Goal: Task Accomplishment & Management: Manage account settings

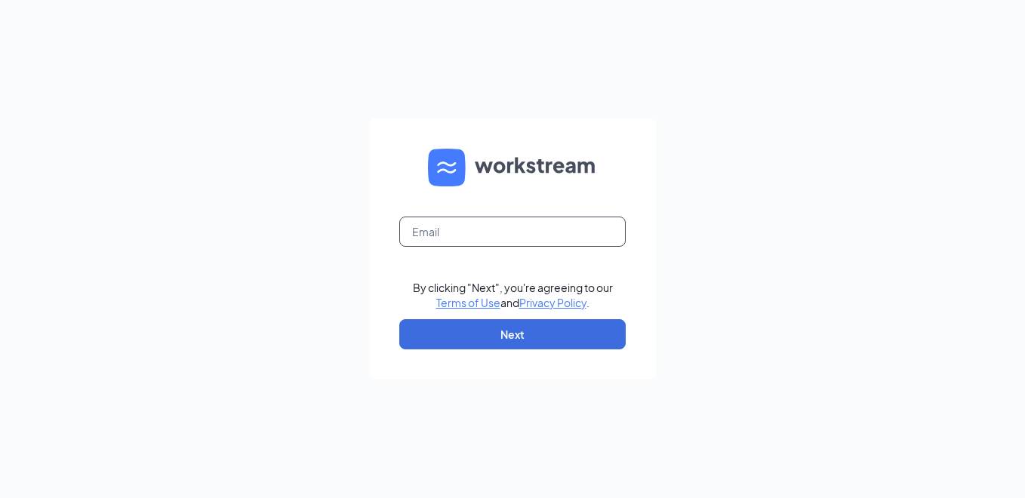
click at [422, 232] on input "text" at bounding box center [512, 232] width 226 height 30
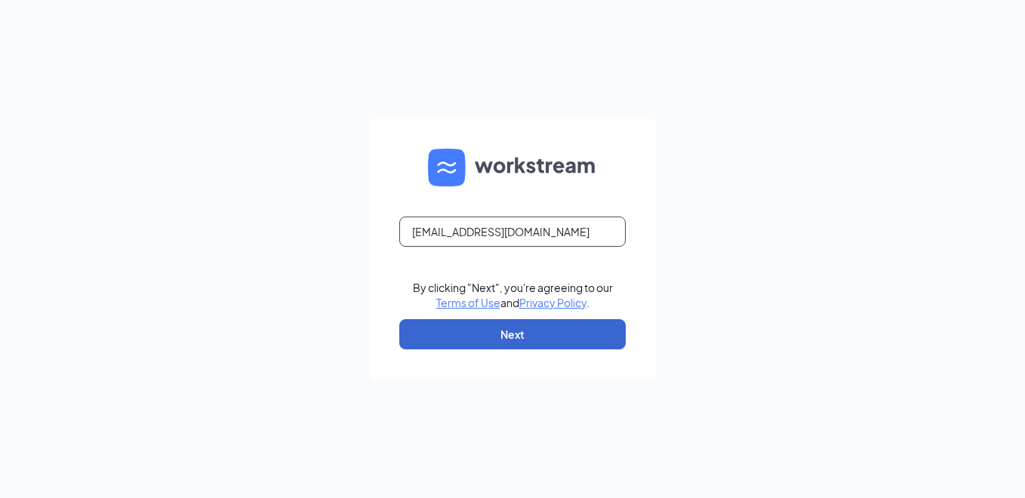
type input "K055007@kfc.com"
click at [522, 334] on button "Next" at bounding box center [512, 334] width 226 height 30
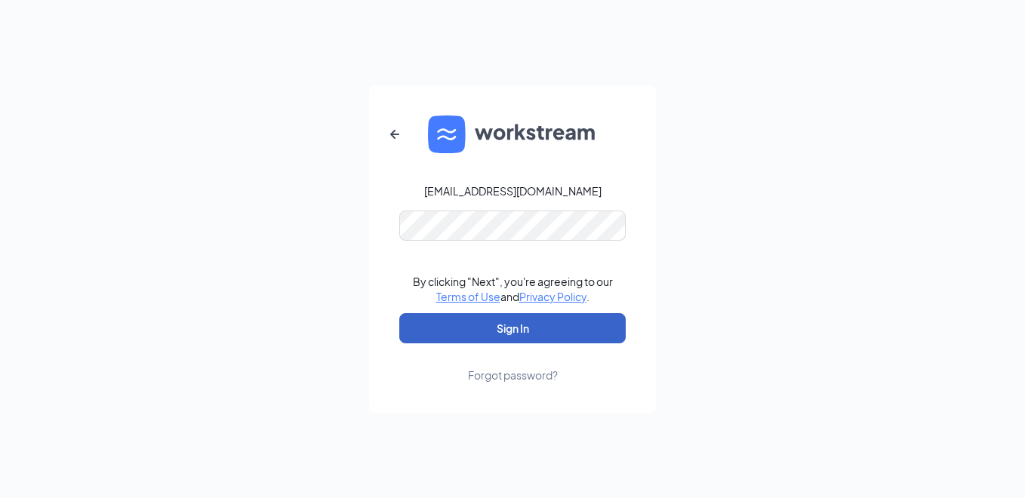
click at [527, 325] on button "Sign In" at bounding box center [512, 328] width 226 height 30
click at [464, 328] on button "Sign In" at bounding box center [512, 328] width 226 height 30
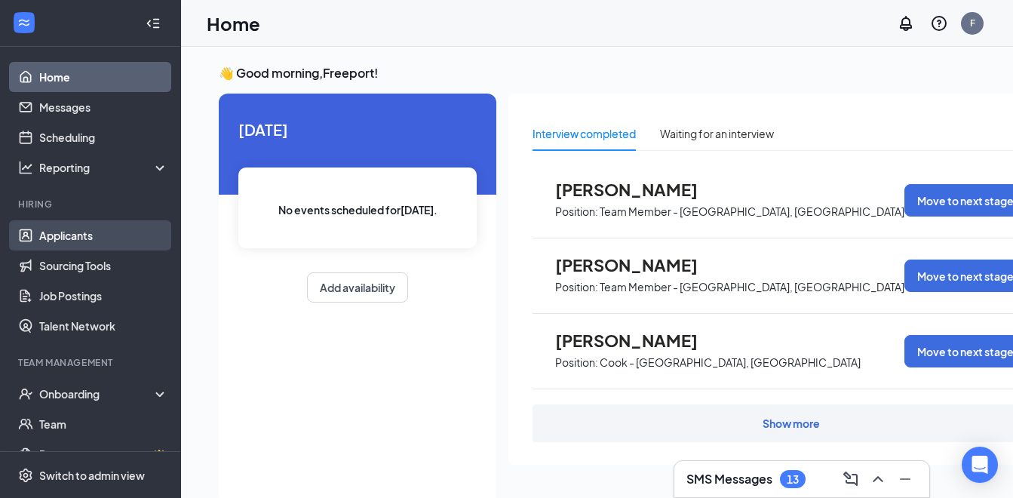
click at [59, 232] on link "Applicants" at bounding box center [103, 235] width 129 height 30
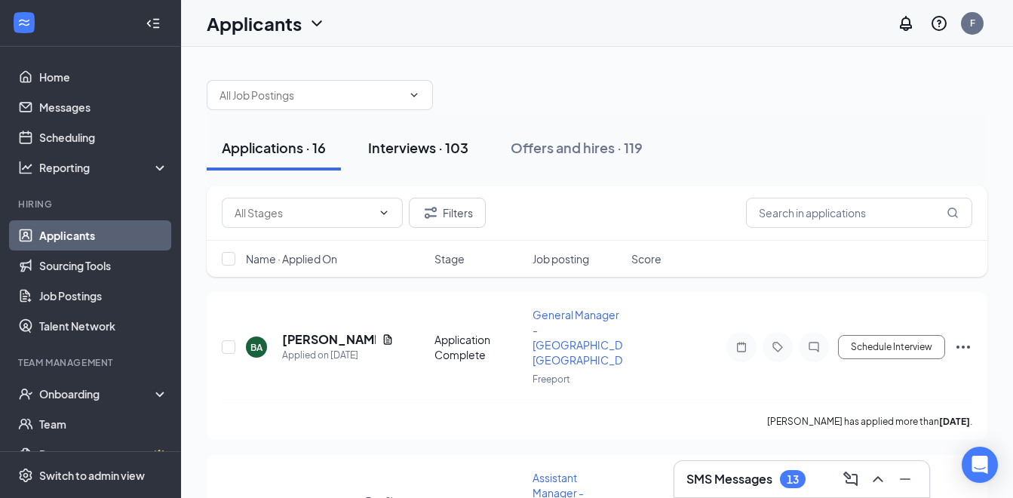
click at [404, 143] on div "Interviews · 103" at bounding box center [418, 147] width 100 height 19
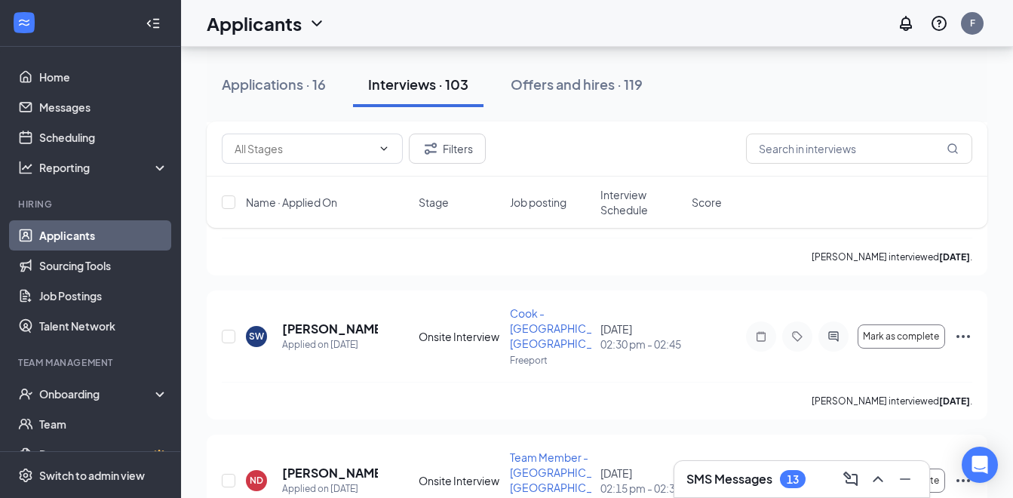
scroll to position [2641, 0]
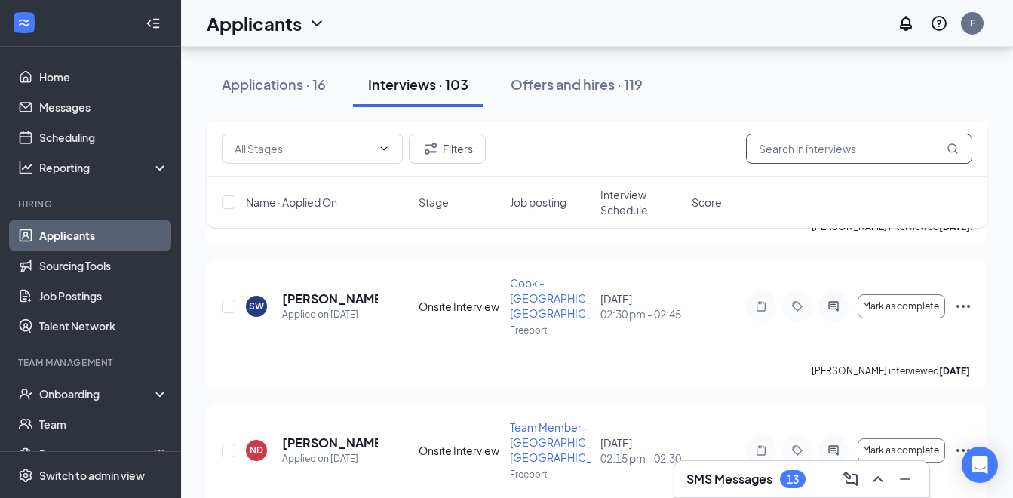
click at [757, 148] on input "text" at bounding box center [859, 149] width 226 height 30
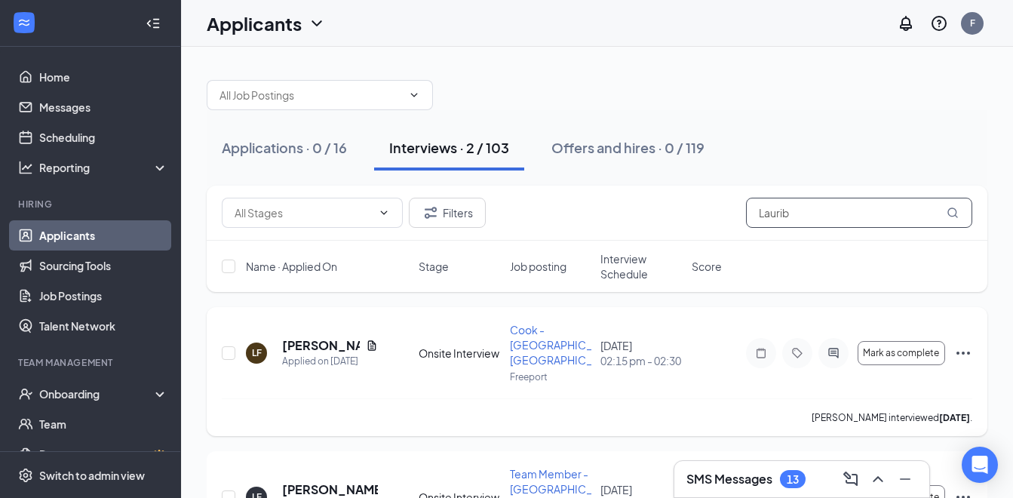
type input "Laurib"
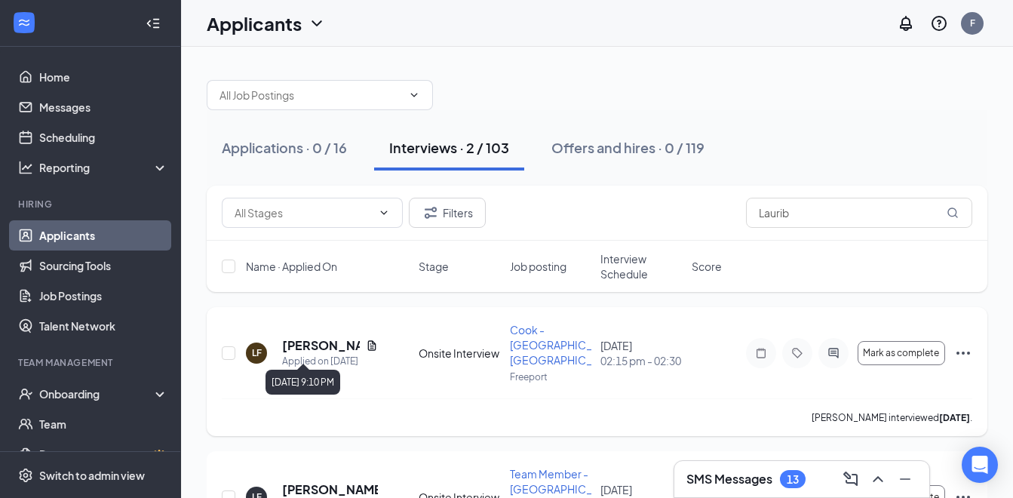
click at [297, 357] on div "Applied on Sep 4" at bounding box center [330, 361] width 96 height 15
click at [231, 346] on input "checkbox" at bounding box center [229, 353] width 14 height 14
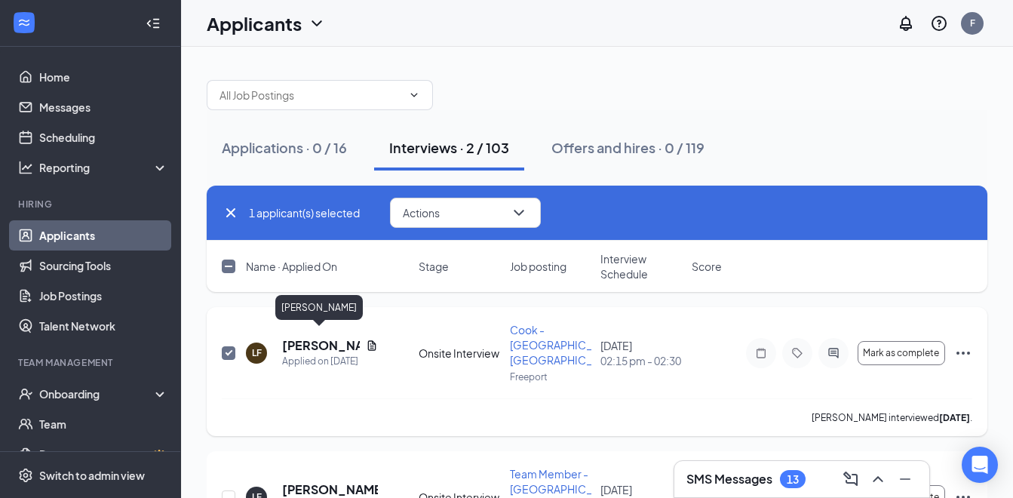
click at [308, 338] on h5 "Lauribeth Figueroa" at bounding box center [321, 345] width 78 height 17
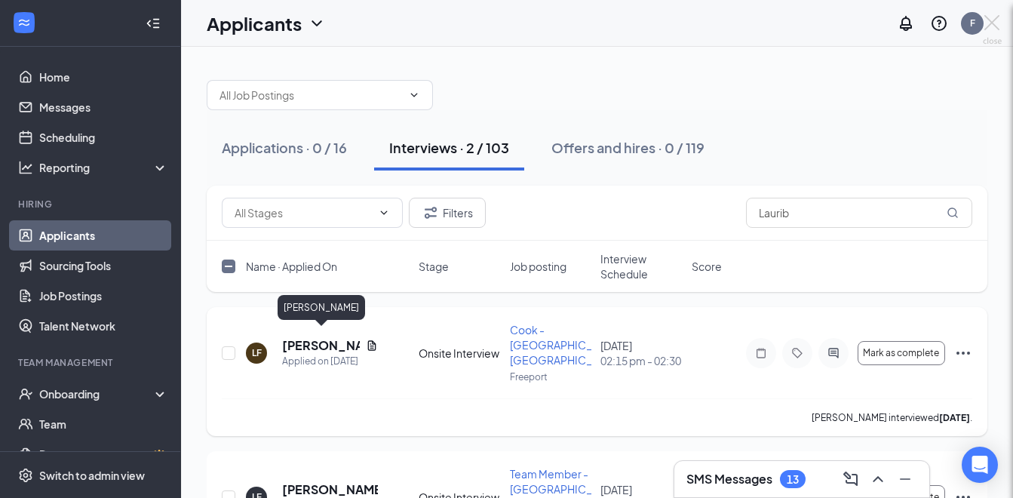
checkbox input "false"
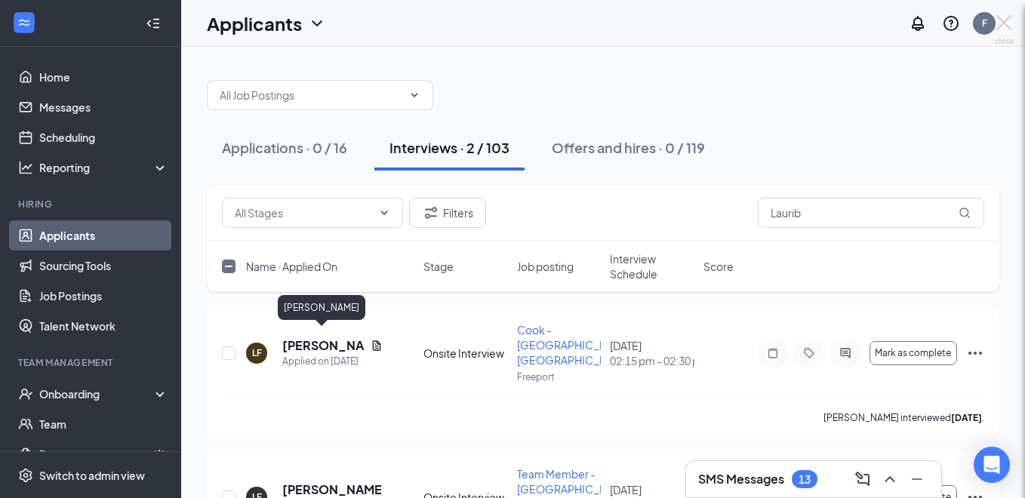
click at [309, 338] on div at bounding box center [512, 249] width 1025 height 498
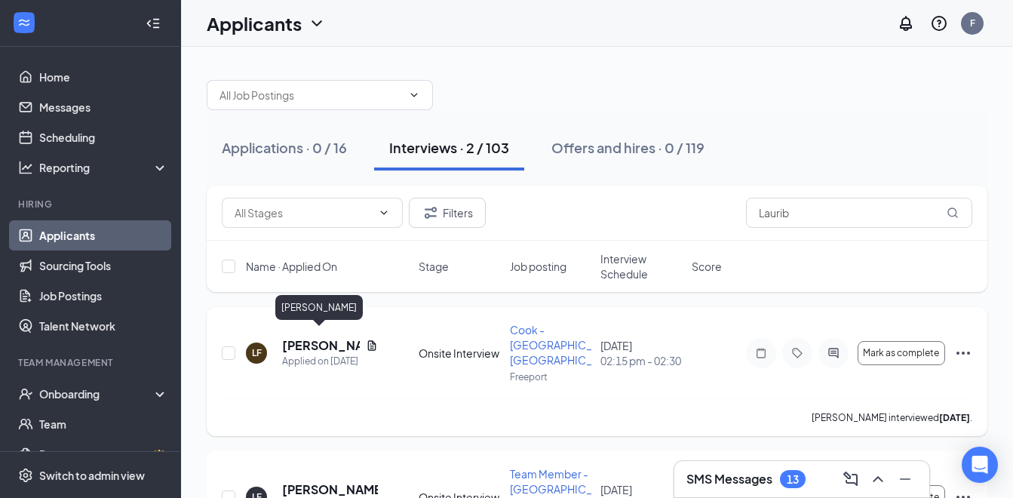
click at [310, 337] on h5 "Lauribeth Figueroa" at bounding box center [321, 345] width 78 height 17
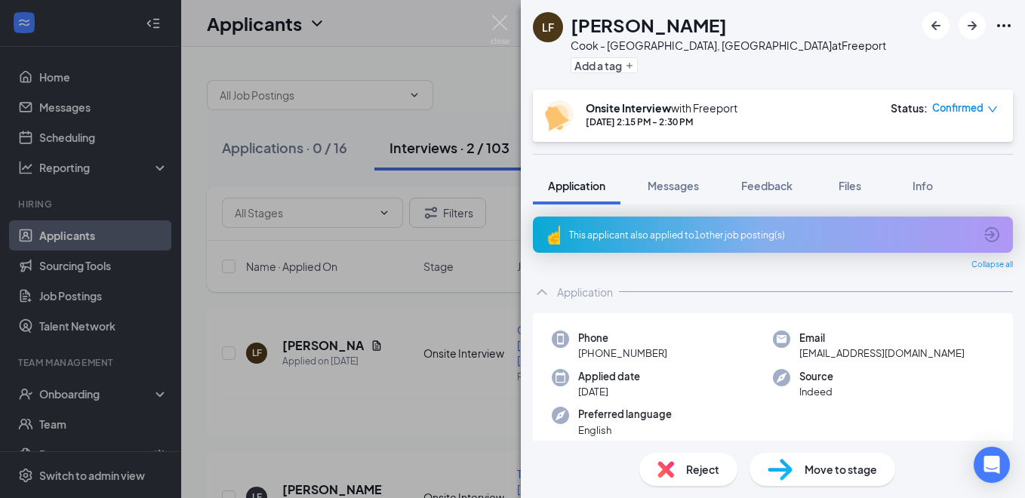
click at [466, 22] on div "LF Lauribeth Figueroa Cook - Freeport, IL at Freeport Add a tag Onsite Intervie…" at bounding box center [512, 249] width 1025 height 498
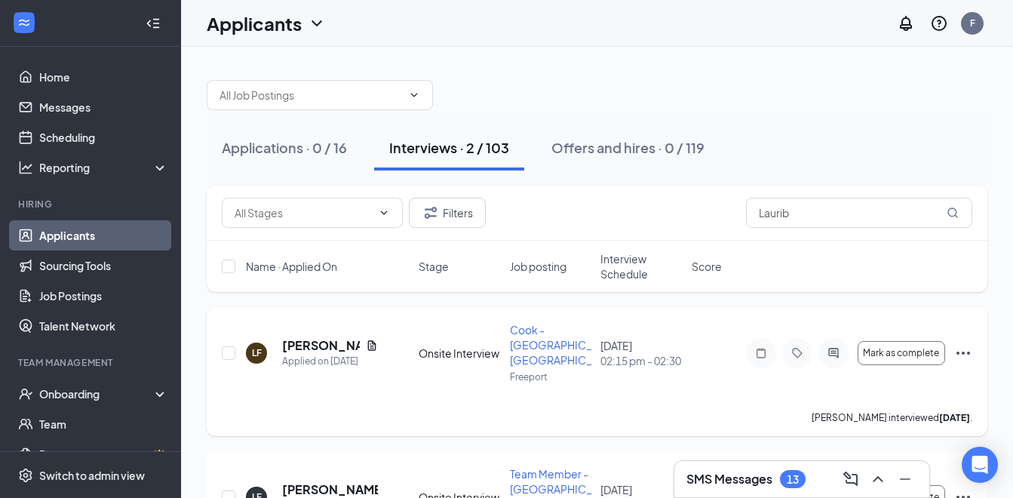
click at [967, 344] on icon "Ellipses" at bounding box center [964, 353] width 18 height 18
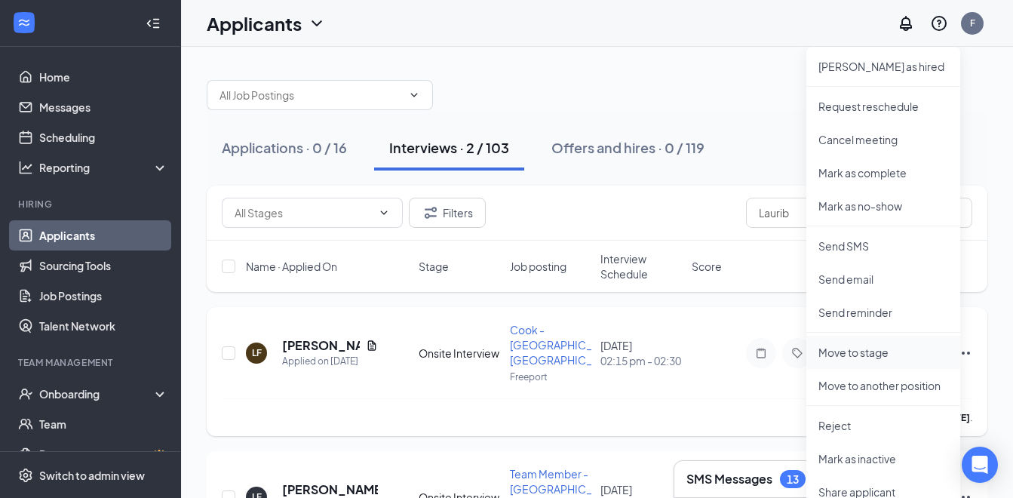
click at [876, 359] on p "Move to stage" at bounding box center [884, 352] width 130 height 15
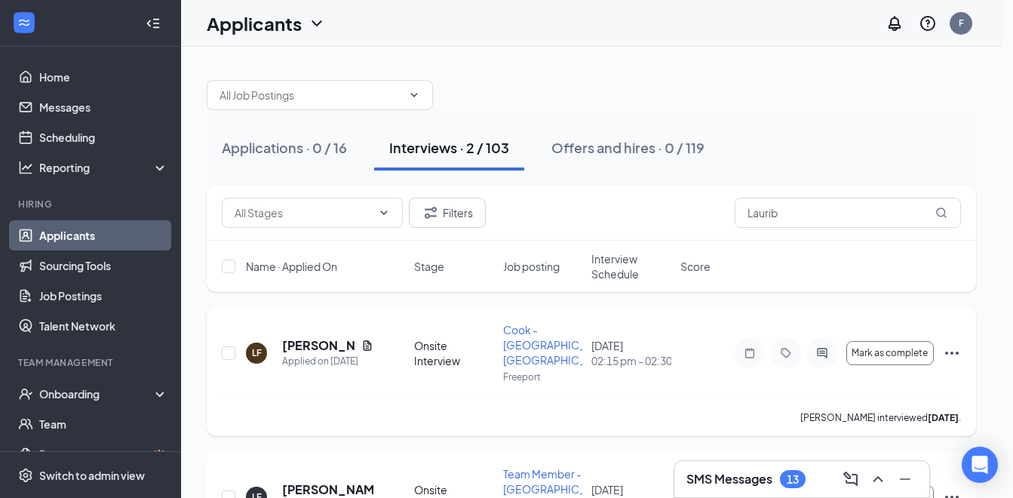
type input "Hiring Complete (final stage)"
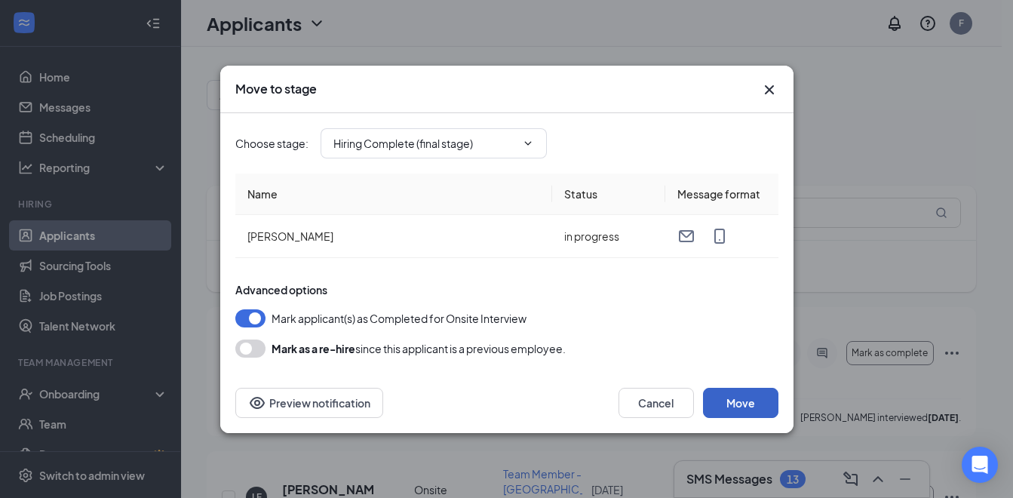
click at [736, 408] on button "Move" at bounding box center [740, 403] width 75 height 30
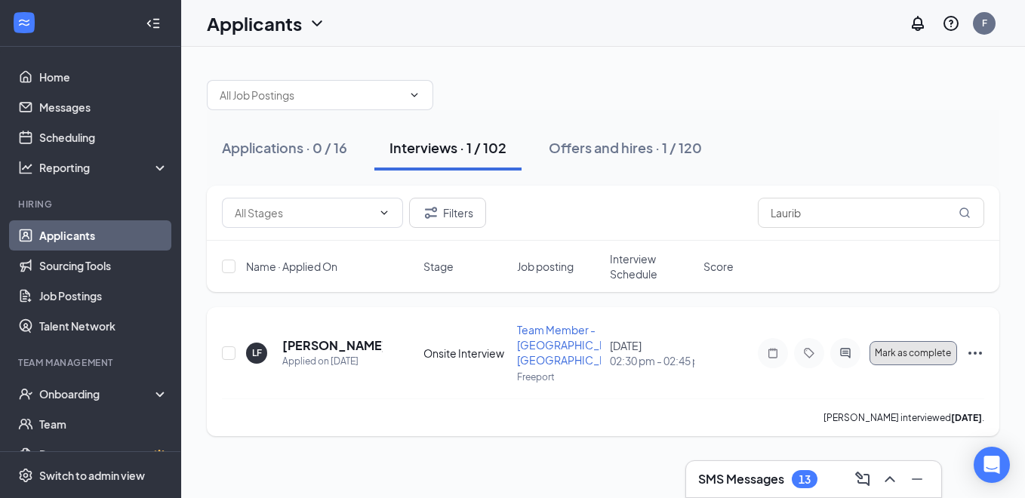
click at [906, 350] on span "Mark as complete" at bounding box center [913, 353] width 76 height 11
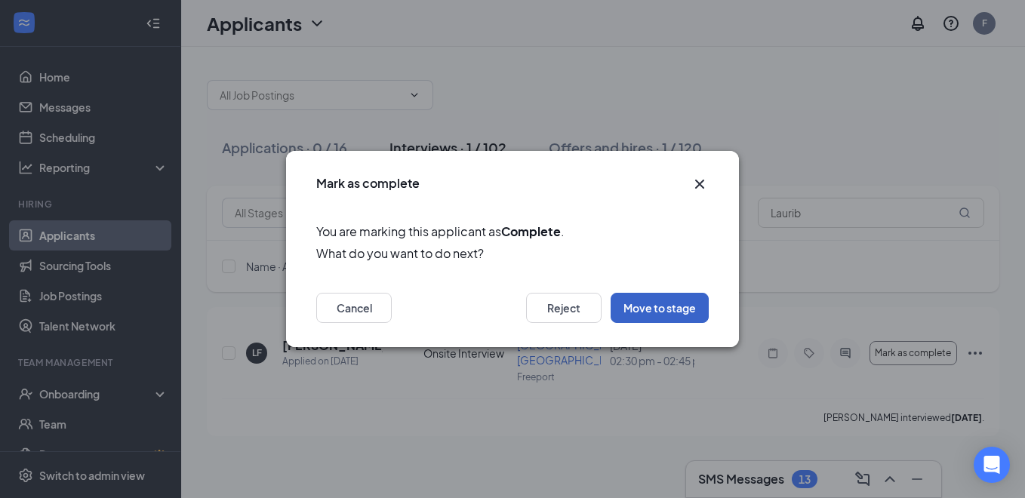
click at [663, 310] on button "Move to stage" at bounding box center [660, 308] width 98 height 30
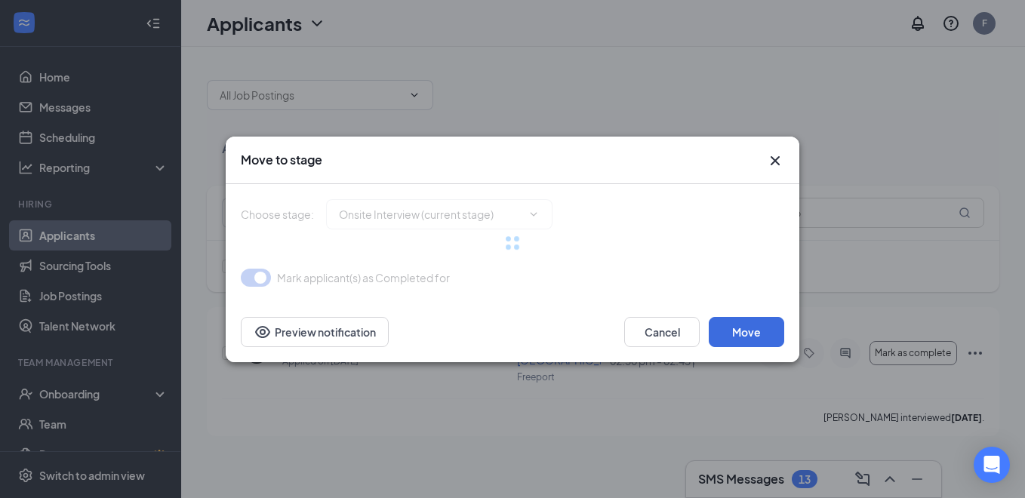
type input "Hiring Complete (final stage)"
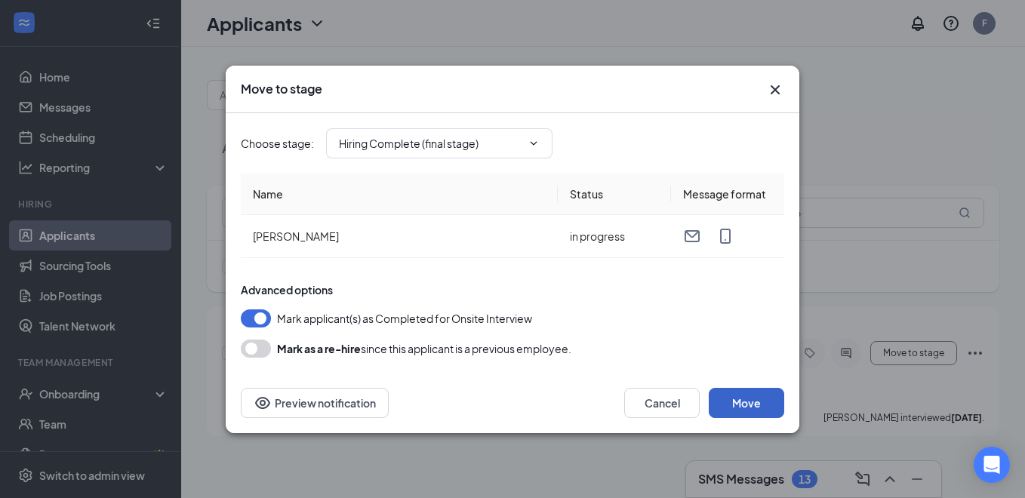
click at [732, 391] on button "Move" at bounding box center [746, 403] width 75 height 30
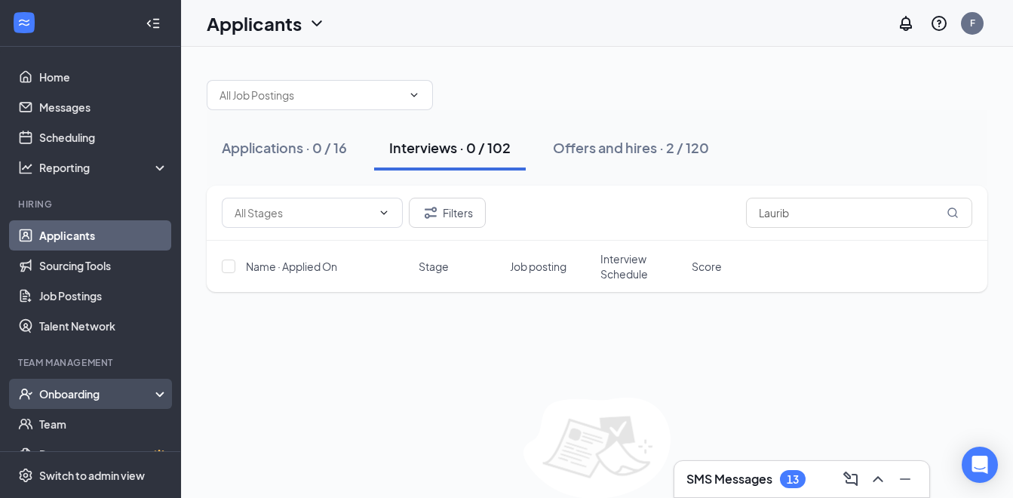
click at [117, 395] on div "Onboarding" at bounding box center [97, 393] width 116 height 15
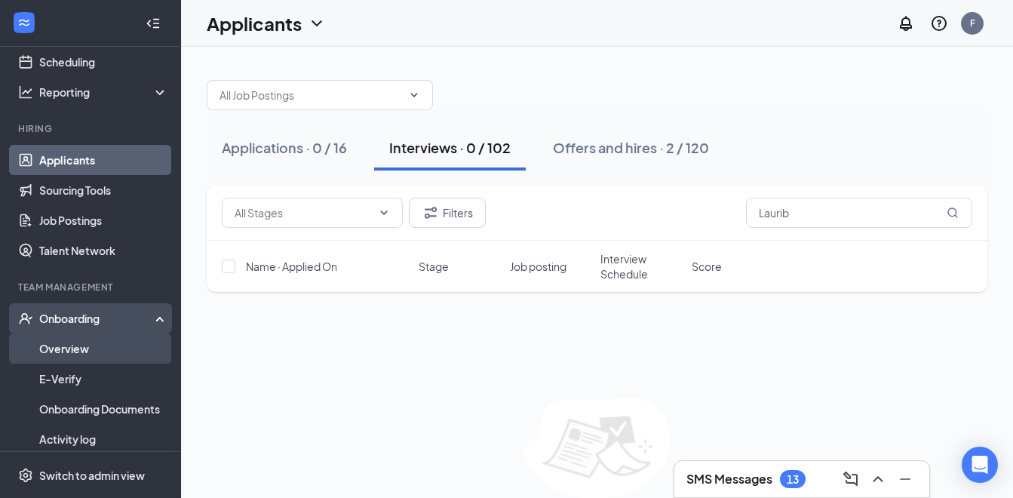
click at [80, 350] on link "Overview" at bounding box center [103, 349] width 129 height 30
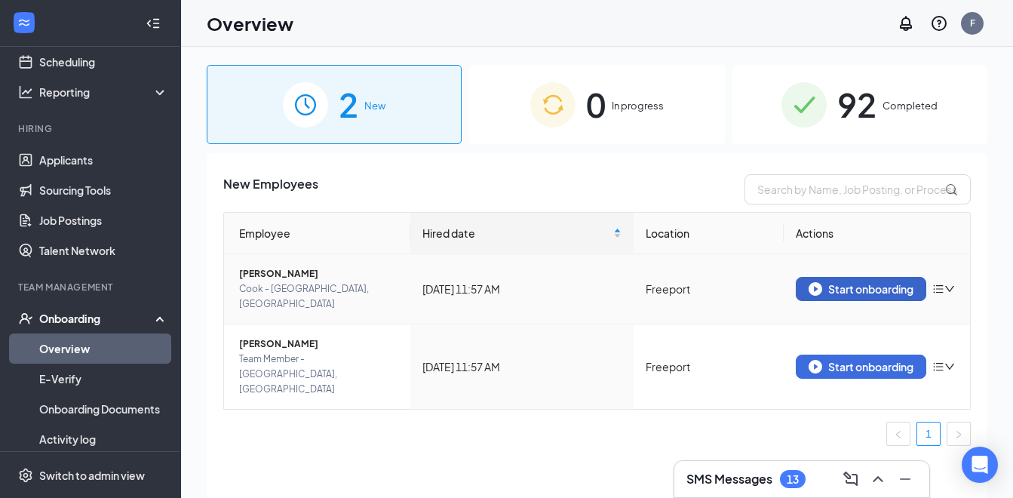
click at [850, 282] on div "Start onboarding" at bounding box center [861, 289] width 105 height 14
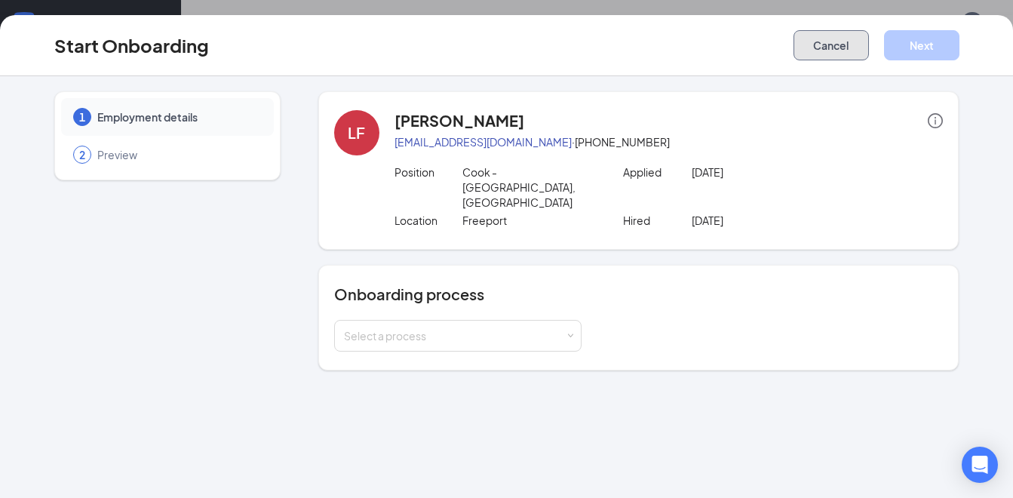
click at [834, 45] on button "Cancel" at bounding box center [831, 45] width 75 height 30
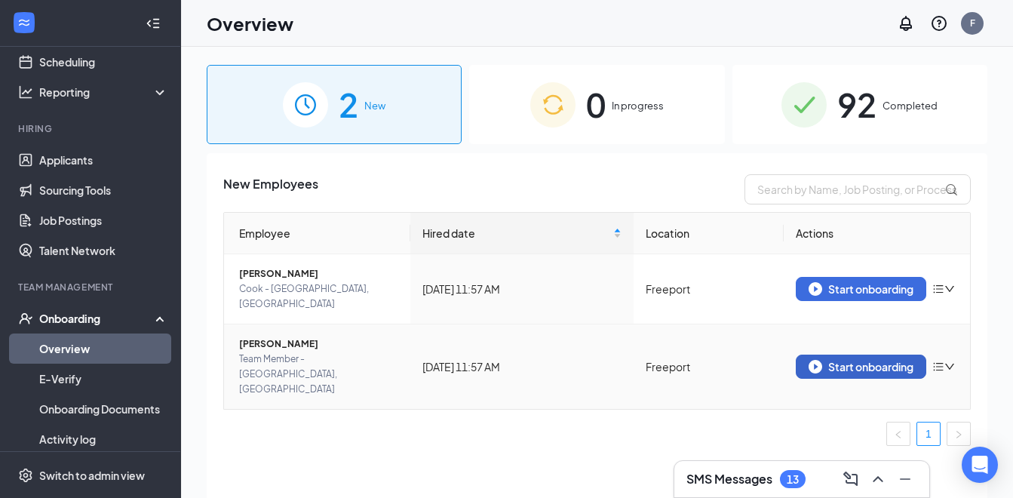
click at [860, 360] on div "Start onboarding" at bounding box center [861, 367] width 105 height 14
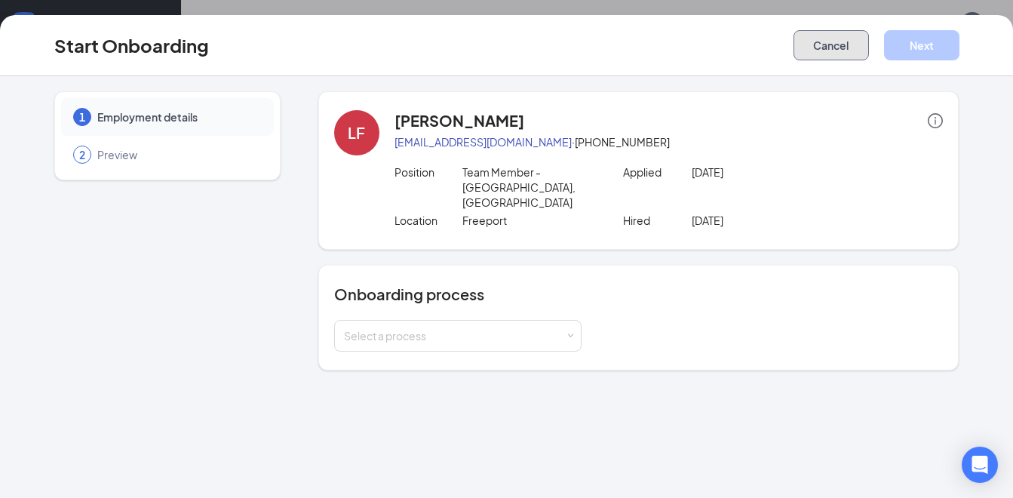
click at [832, 48] on button "Cancel" at bounding box center [831, 45] width 75 height 30
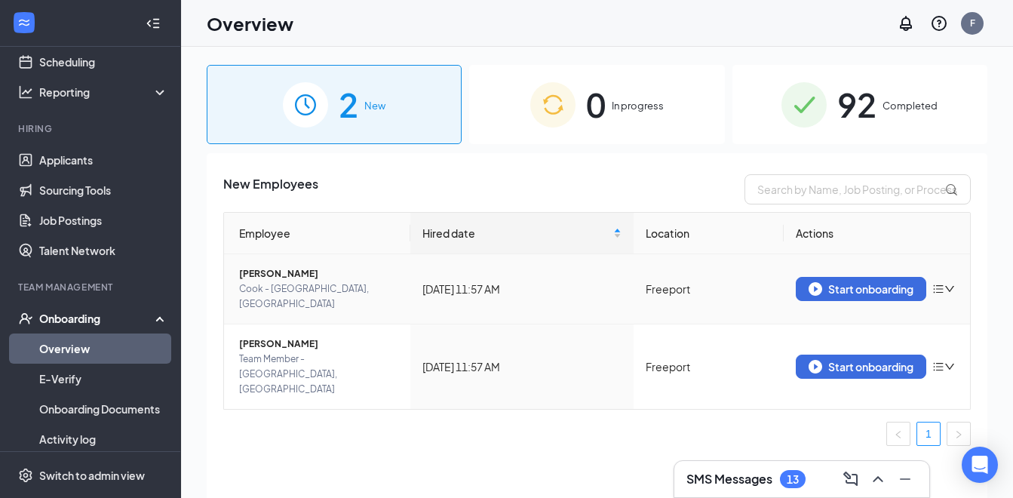
click at [953, 284] on icon "down" at bounding box center [950, 289] width 11 height 11
click at [882, 317] on div "Remove from onboarding" at bounding box center [866, 313] width 163 height 15
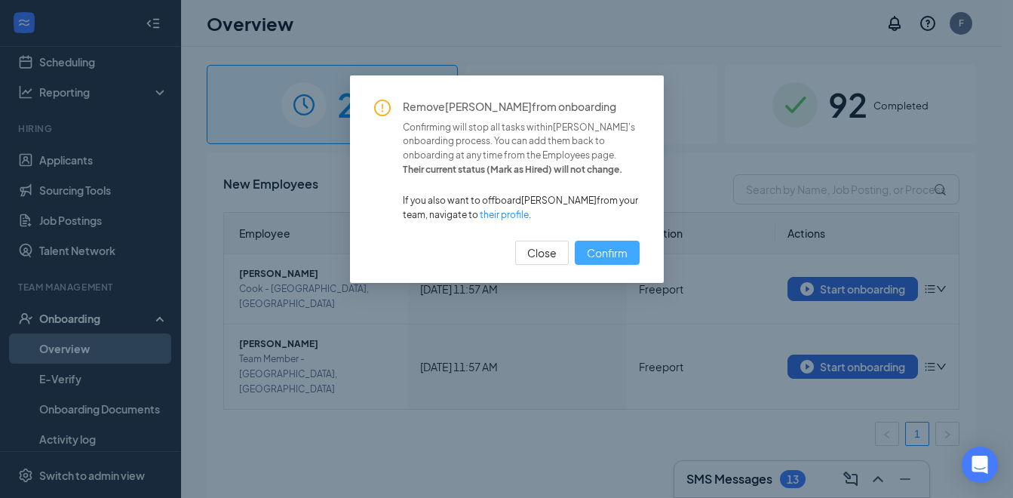
click at [626, 248] on span "Confirm" at bounding box center [607, 253] width 41 height 17
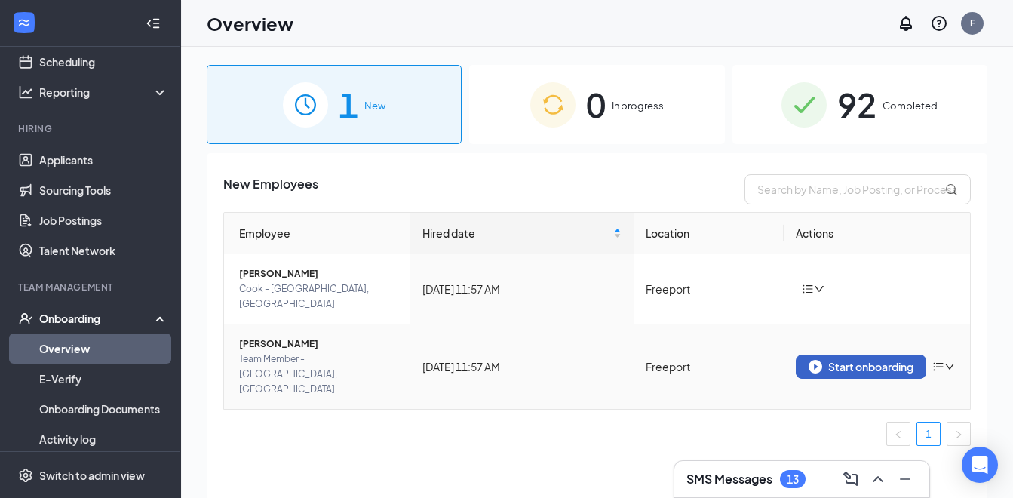
click at [883, 360] on div "Start onboarding" at bounding box center [861, 367] width 105 height 14
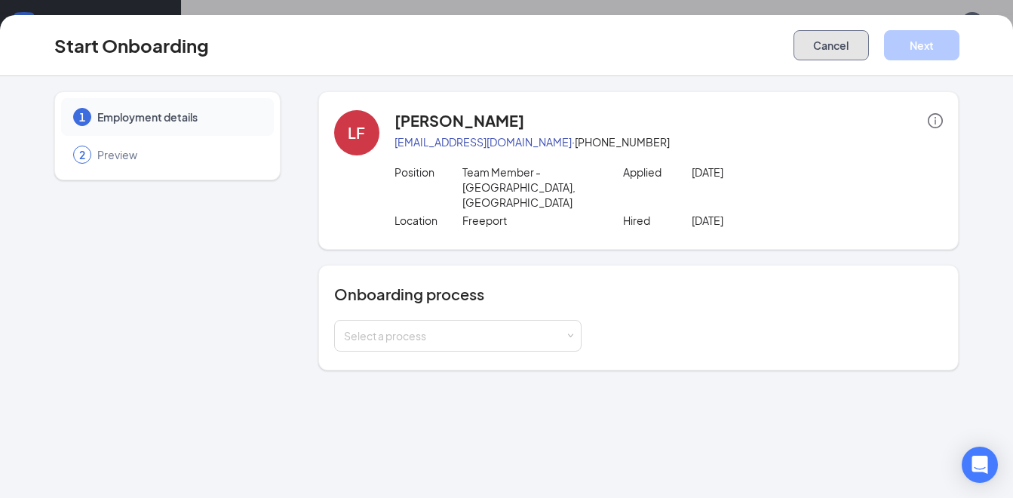
click at [826, 48] on button "Cancel" at bounding box center [831, 45] width 75 height 30
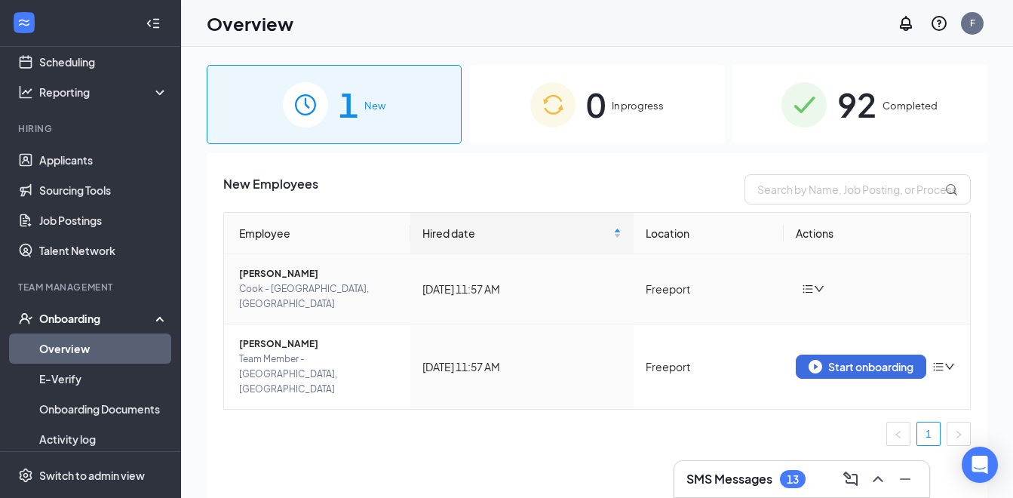
click at [816, 284] on icon "down" at bounding box center [819, 289] width 11 height 11
click at [688, 165] on div "New Employees Employee Hired date Location Actions Lauribeth Figueroa Cook - Fr…" at bounding box center [597, 344] width 781 height 383
click at [297, 337] on span "Lauribeth Figueroa" at bounding box center [318, 344] width 159 height 15
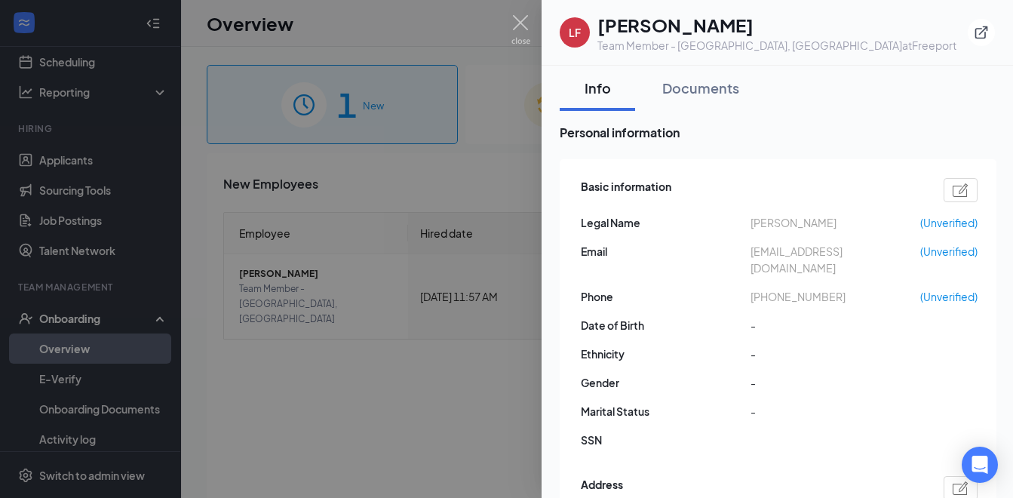
click at [396, 48] on div at bounding box center [506, 249] width 1013 height 498
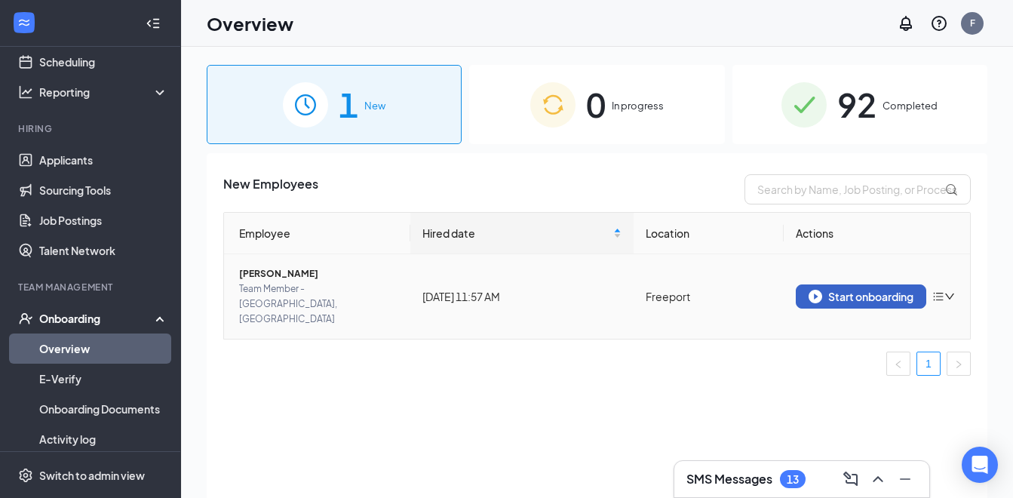
click at [869, 290] on div "Start onboarding" at bounding box center [861, 297] width 105 height 14
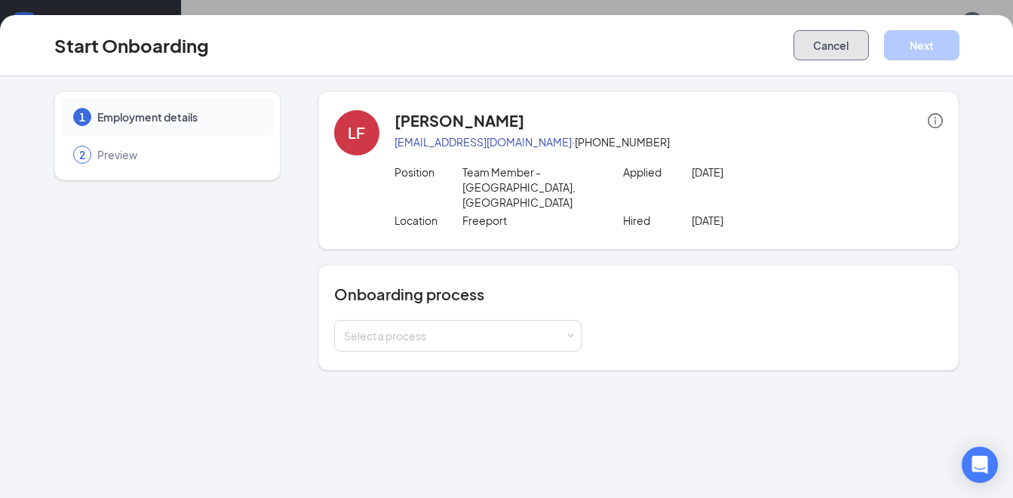
click at [838, 42] on button "Cancel" at bounding box center [831, 45] width 75 height 30
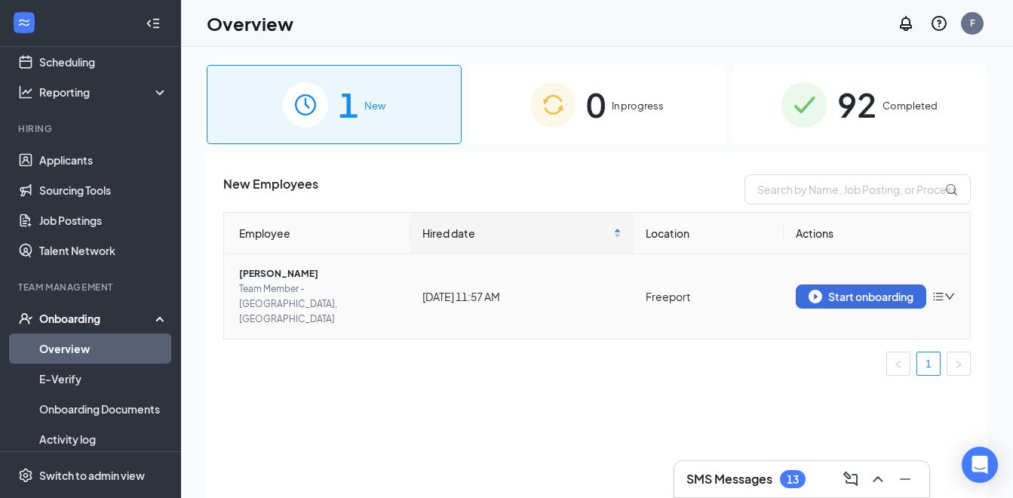
click at [294, 273] on span "Lauribeth Figueroa" at bounding box center [318, 273] width 159 height 15
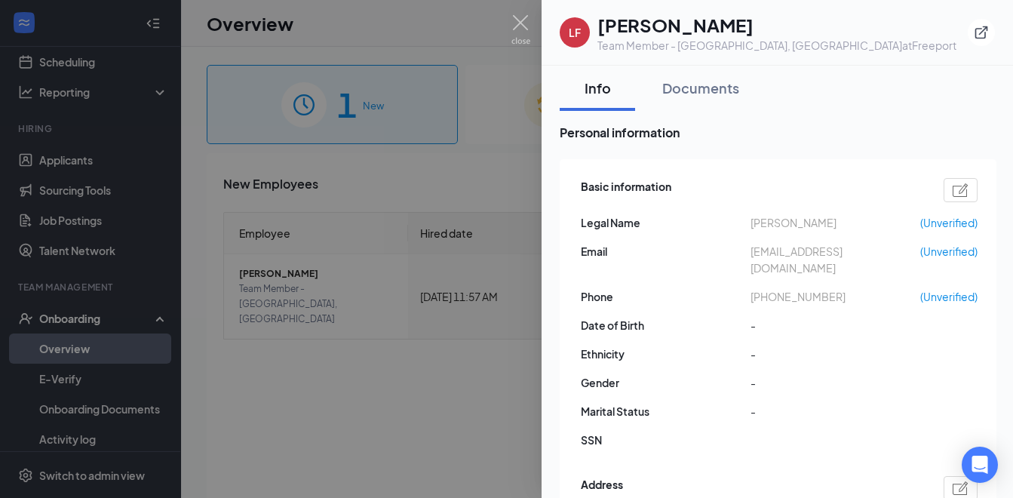
click at [488, 21] on div at bounding box center [506, 249] width 1013 height 498
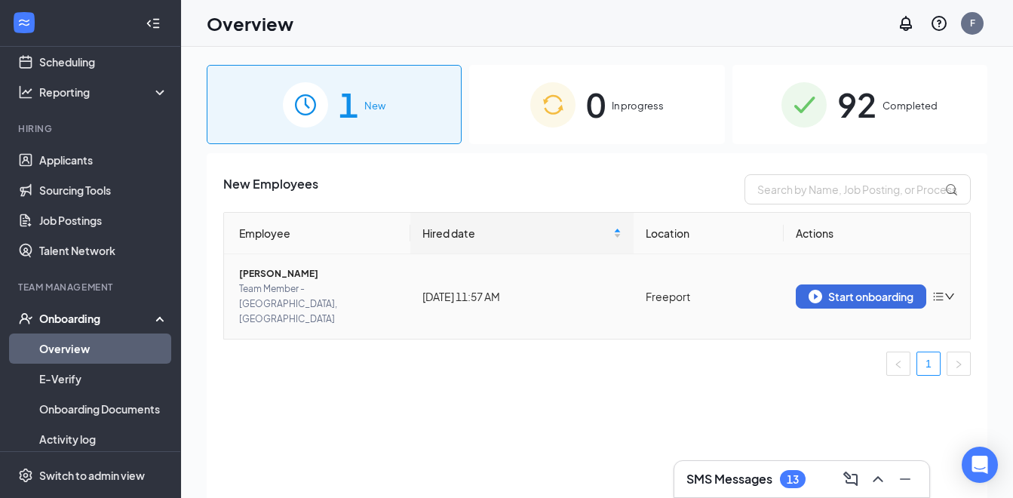
click at [943, 291] on icon "bars" at bounding box center [939, 297] width 12 height 12
click at [852, 318] on div "Remove from onboarding" at bounding box center [866, 313] width 163 height 15
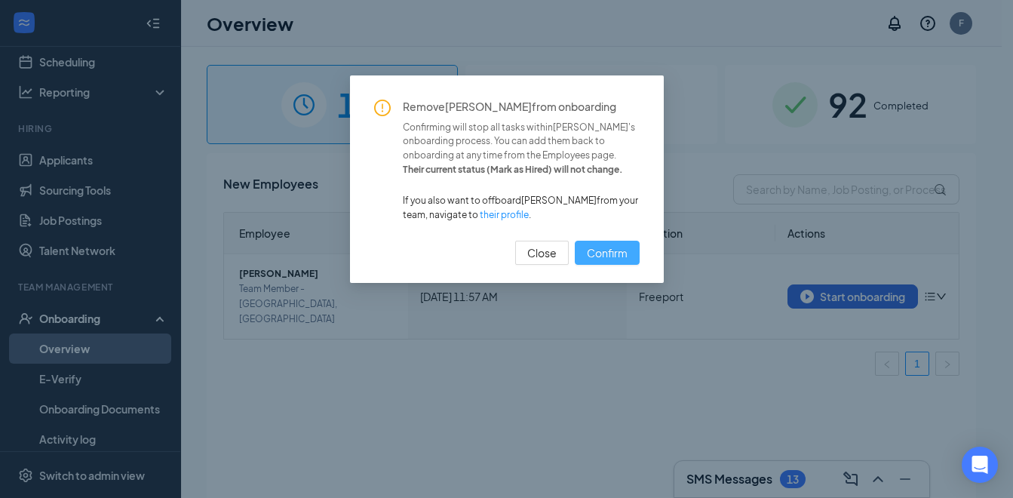
click at [598, 249] on span "Confirm" at bounding box center [607, 253] width 41 height 17
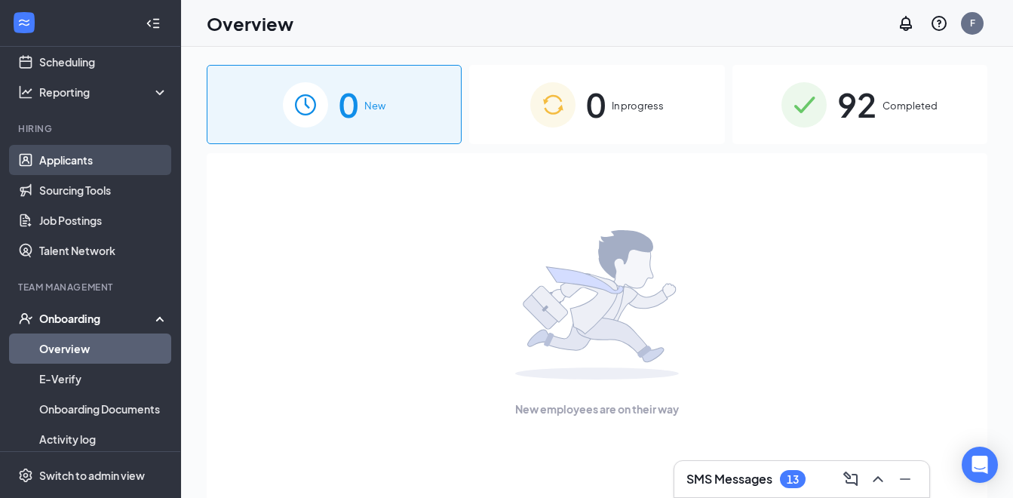
click at [66, 161] on link "Applicants" at bounding box center [103, 160] width 129 height 30
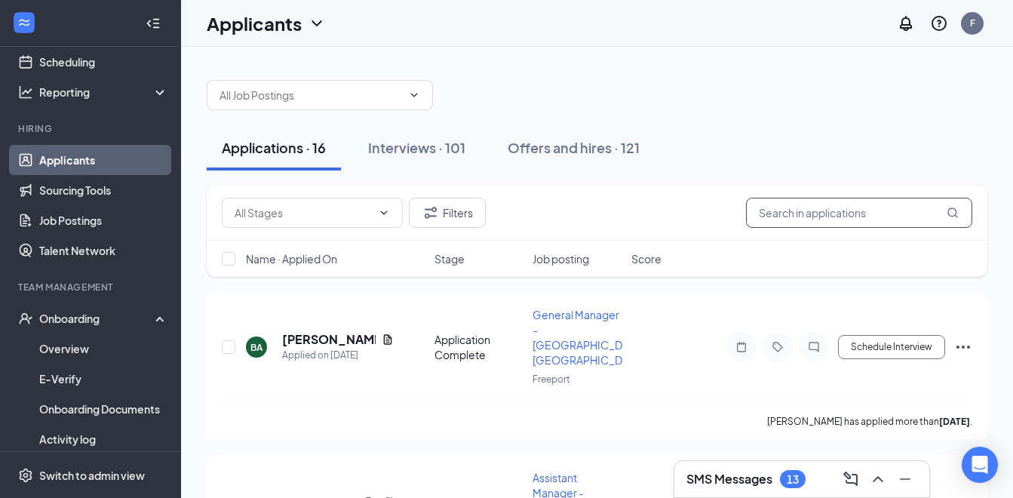
click at [766, 216] on input "text" at bounding box center [859, 213] width 226 height 30
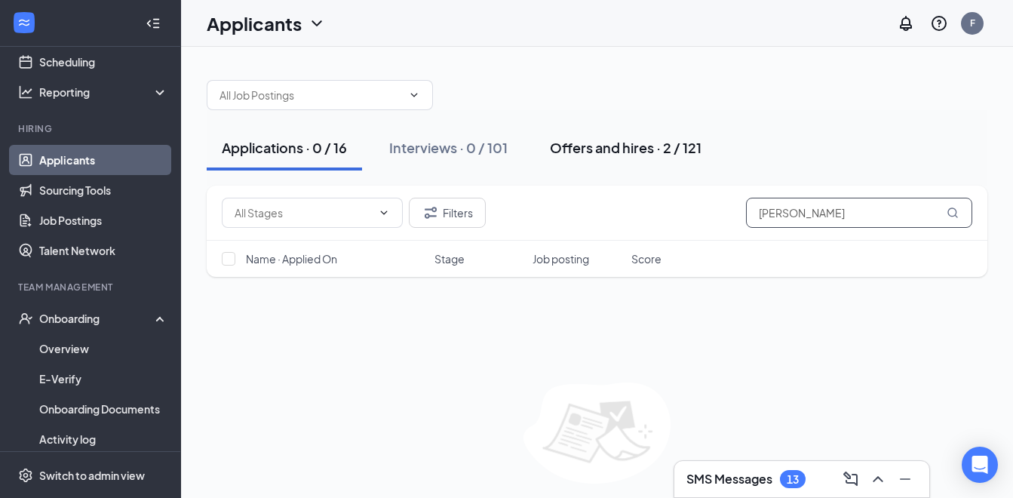
type input "Lauribeth"
click at [601, 146] on div "Offers and hires · 2 / 121" at bounding box center [626, 147] width 152 height 19
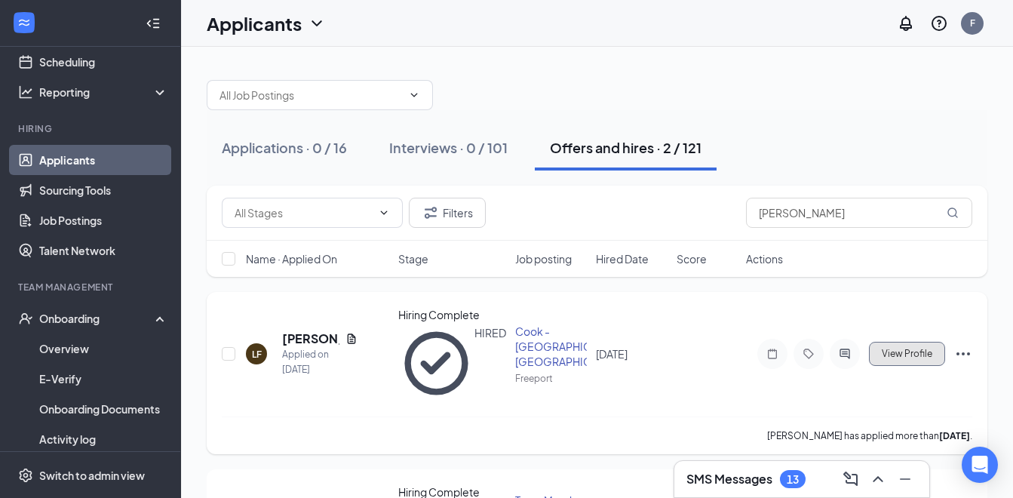
click at [928, 349] on span "View Profile" at bounding box center [907, 354] width 51 height 11
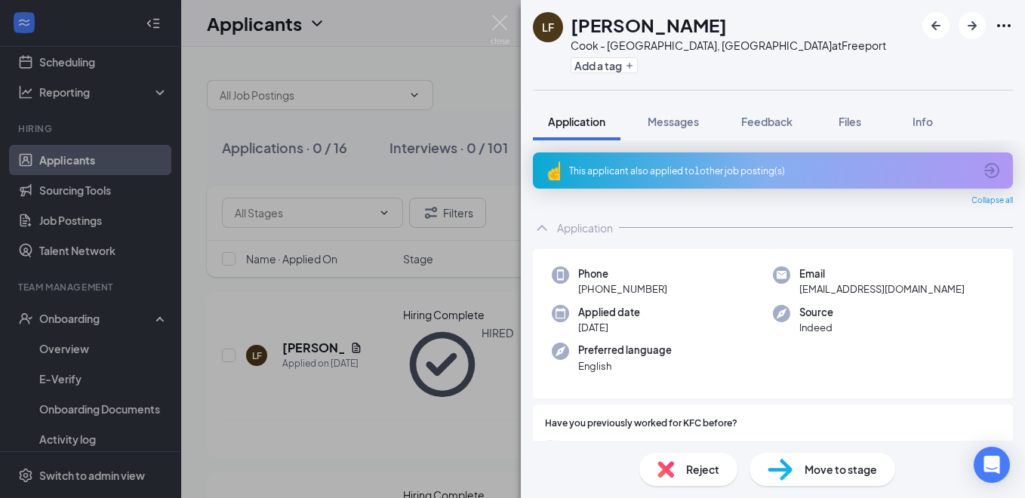
click at [425, 23] on div "LF Lauribeth Figueroa Cook - Freeport, IL at Freeport Add a tag Application Mes…" at bounding box center [512, 249] width 1025 height 498
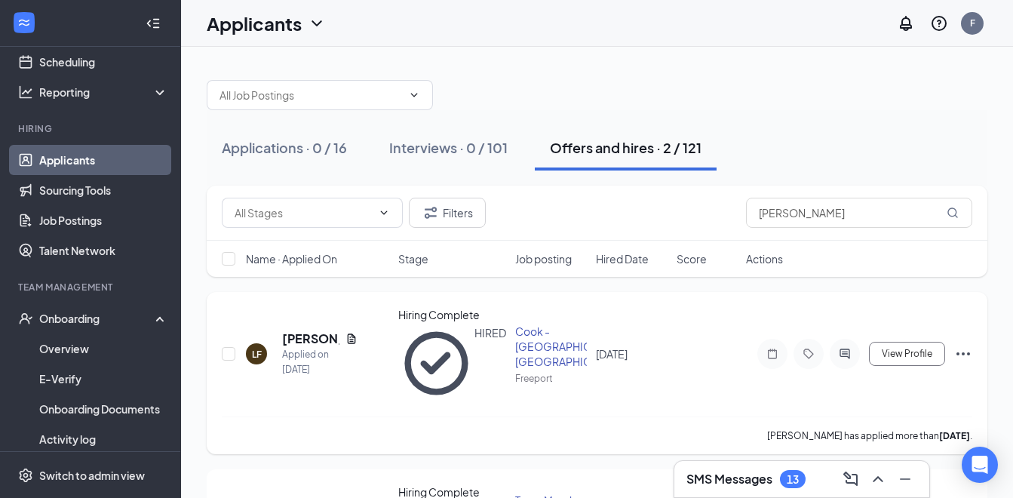
click at [964, 345] on icon "Ellipses" at bounding box center [964, 354] width 18 height 18
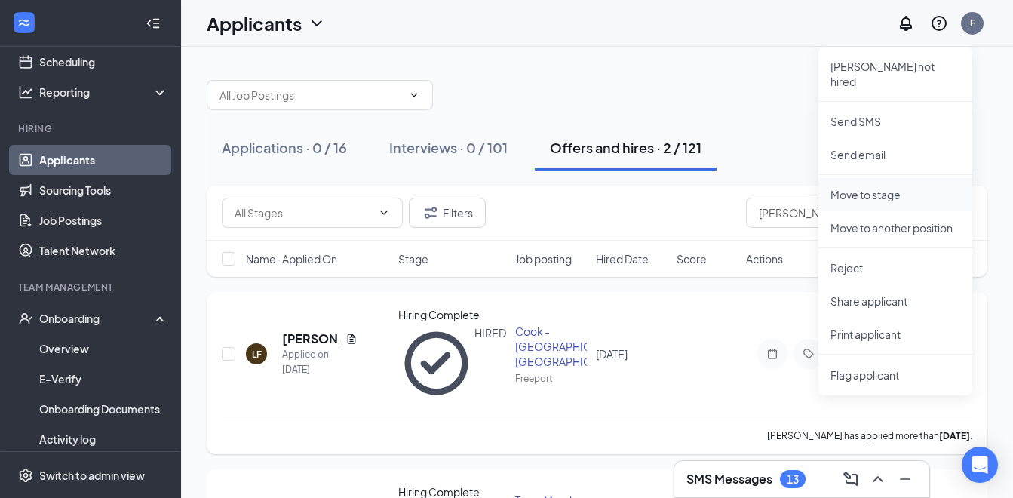
click at [872, 187] on p "Move to stage" at bounding box center [896, 194] width 130 height 15
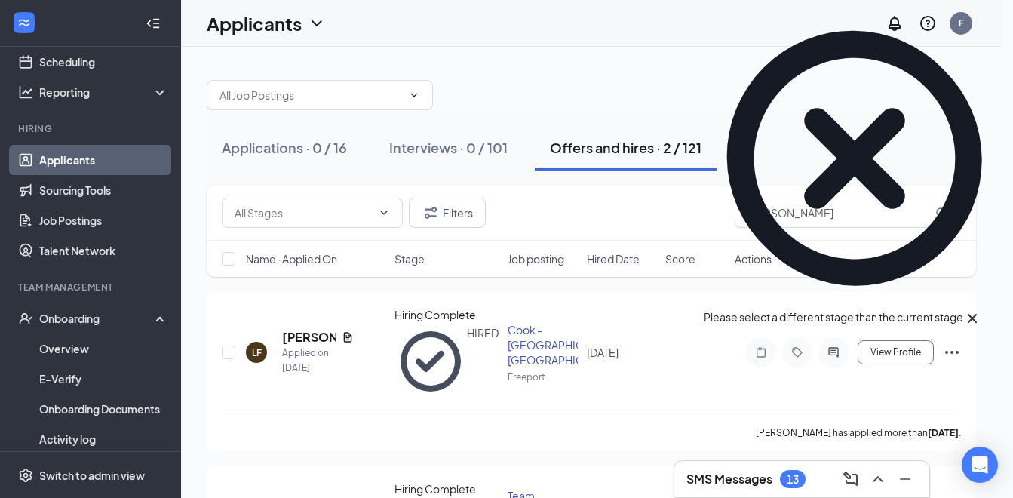
click at [982, 309] on icon "Cross" at bounding box center [973, 318] width 18 height 18
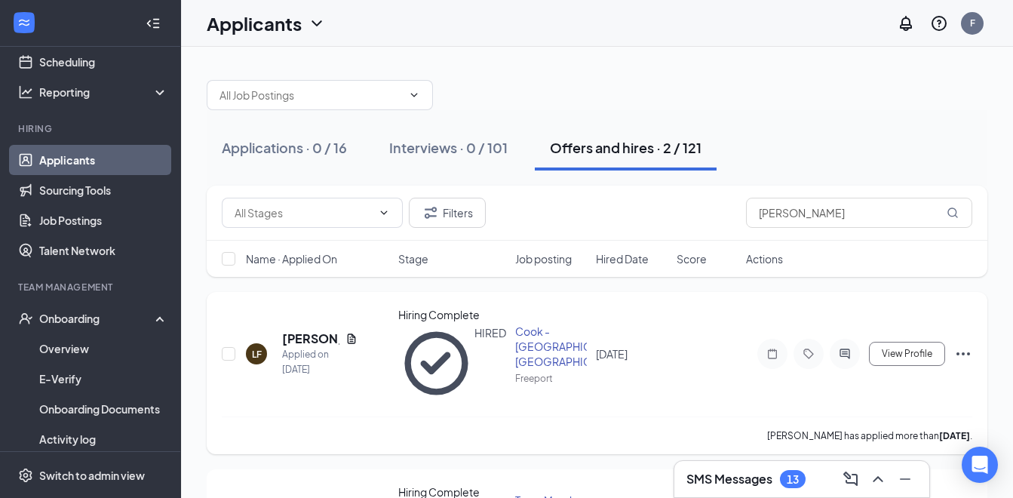
click at [967, 345] on icon "Ellipses" at bounding box center [964, 354] width 18 height 18
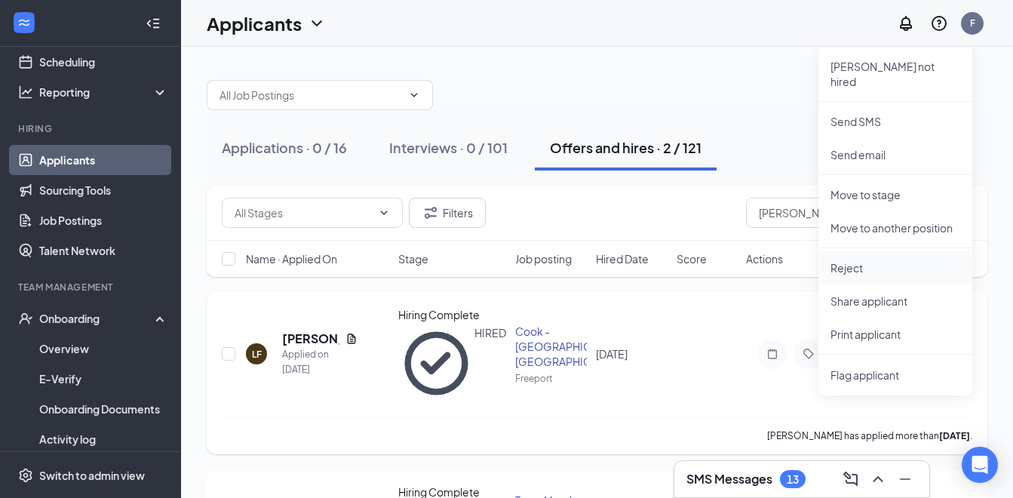
click at [846, 260] on p "Reject" at bounding box center [896, 267] width 130 height 15
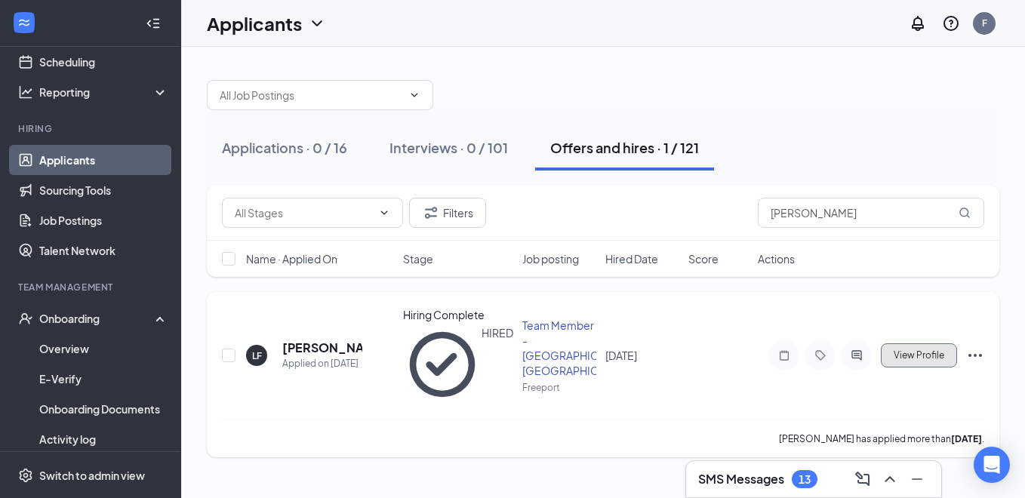
click at [916, 343] on button "View Profile" at bounding box center [919, 355] width 76 height 24
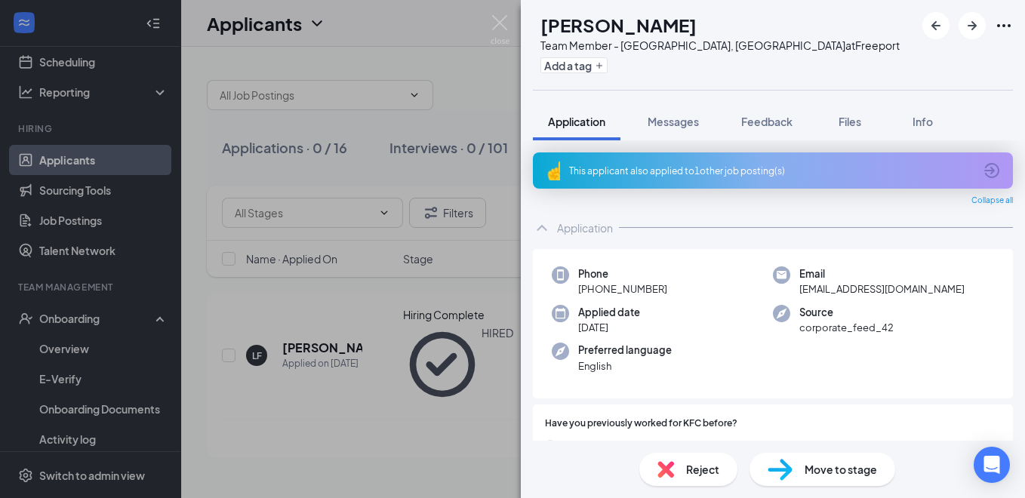
click at [374, 45] on div "LF Lauribeth Figueroa Team Member - Freeport, IL at Freeport Add a tag Applicat…" at bounding box center [512, 249] width 1025 height 498
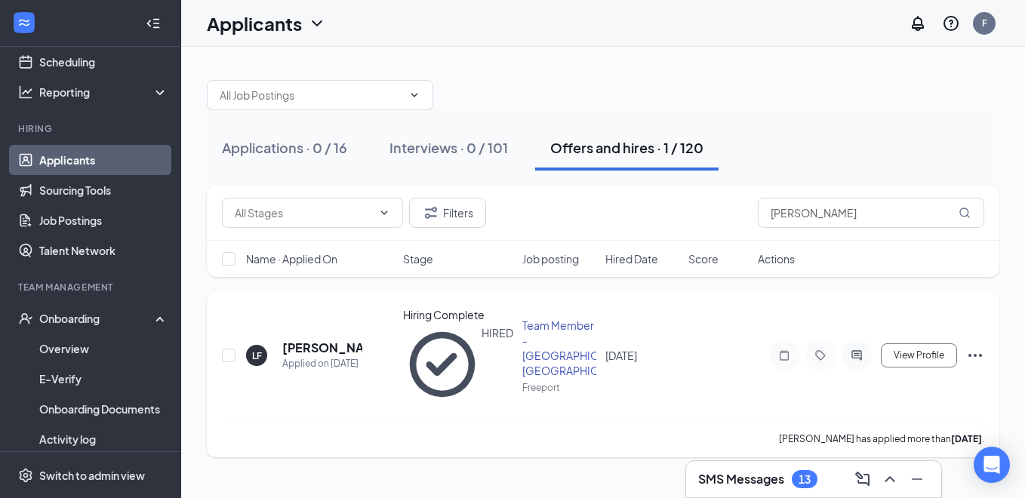
click at [973, 346] on icon "Ellipses" at bounding box center [975, 355] width 18 height 18
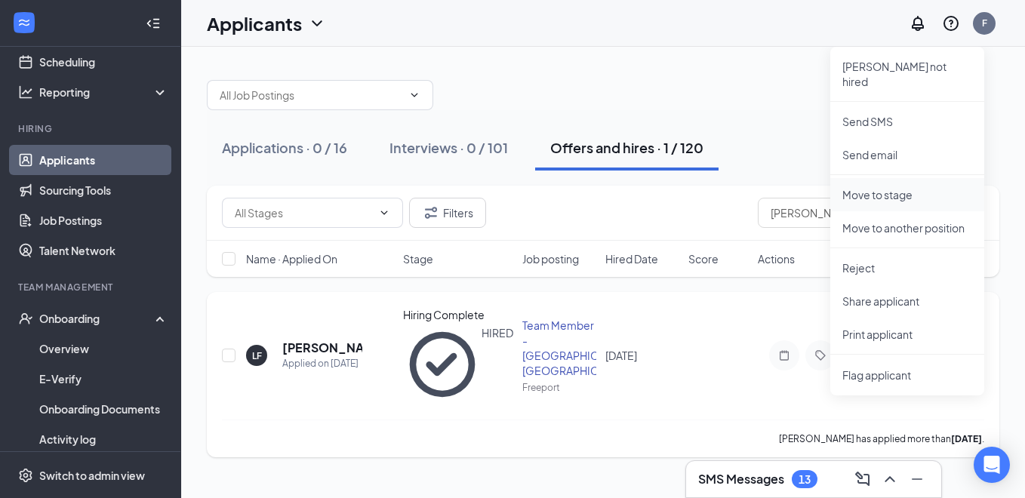
click at [869, 187] on p "Move to stage" at bounding box center [907, 194] width 130 height 15
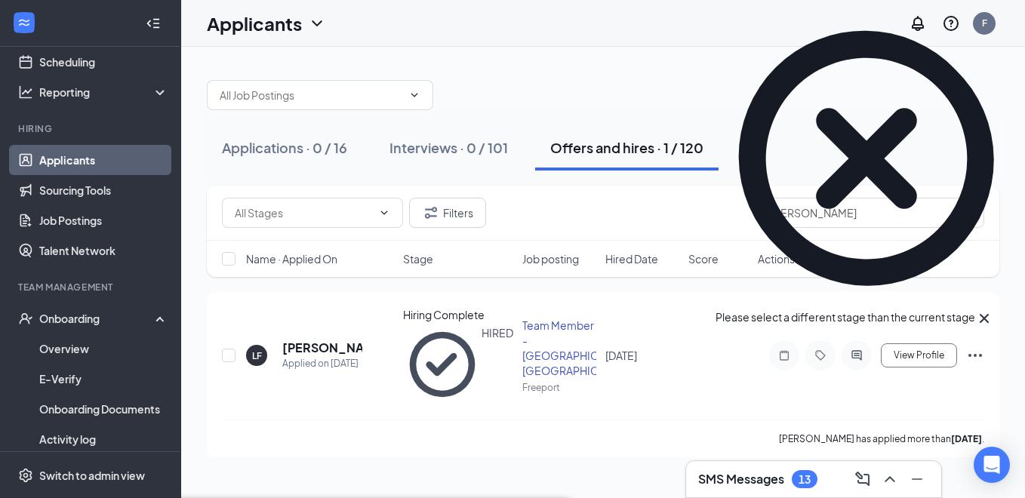
click at [993, 309] on icon "Cross" at bounding box center [984, 318] width 18 height 18
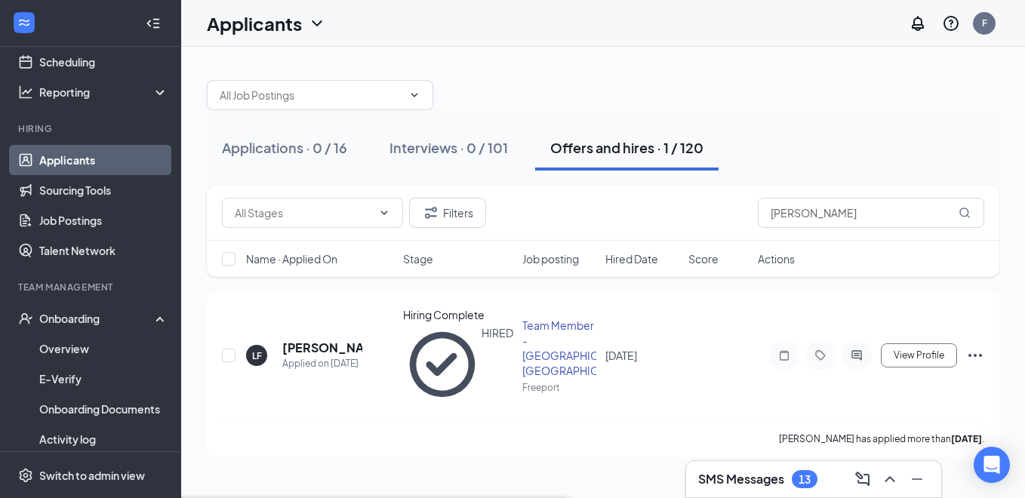
click at [226, 349] on input "checkbox" at bounding box center [229, 356] width 14 height 14
checkbox input "true"
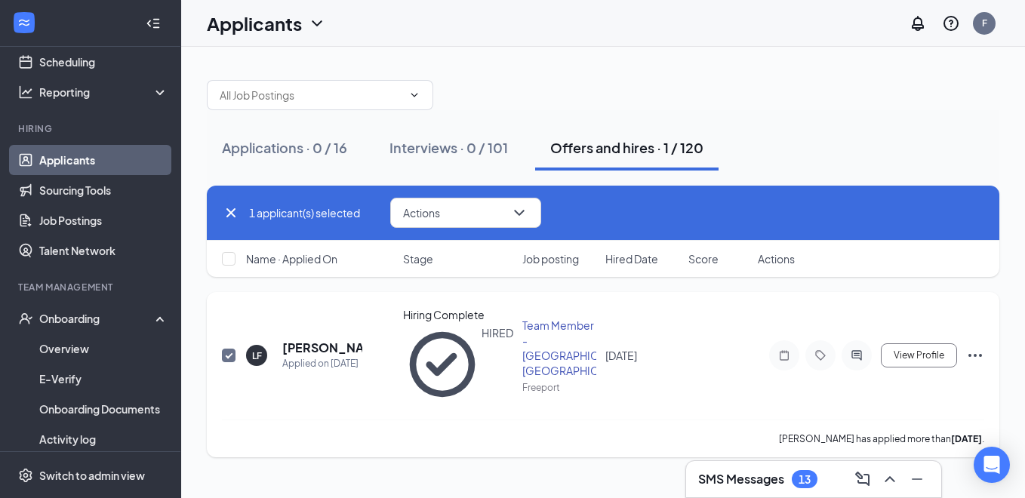
checkbox input "true"
click at [314, 340] on h5 "Lauribeth Figueroa" at bounding box center [322, 348] width 80 height 17
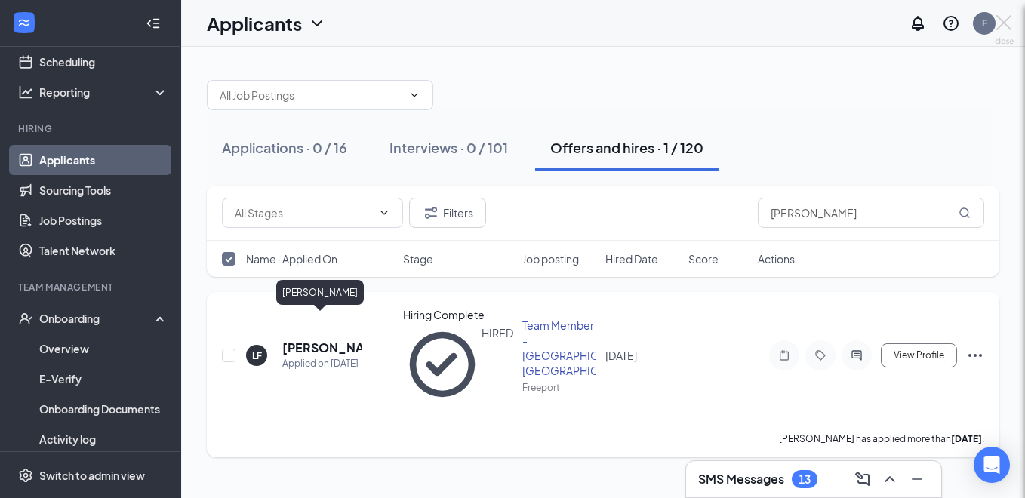
checkbox input "false"
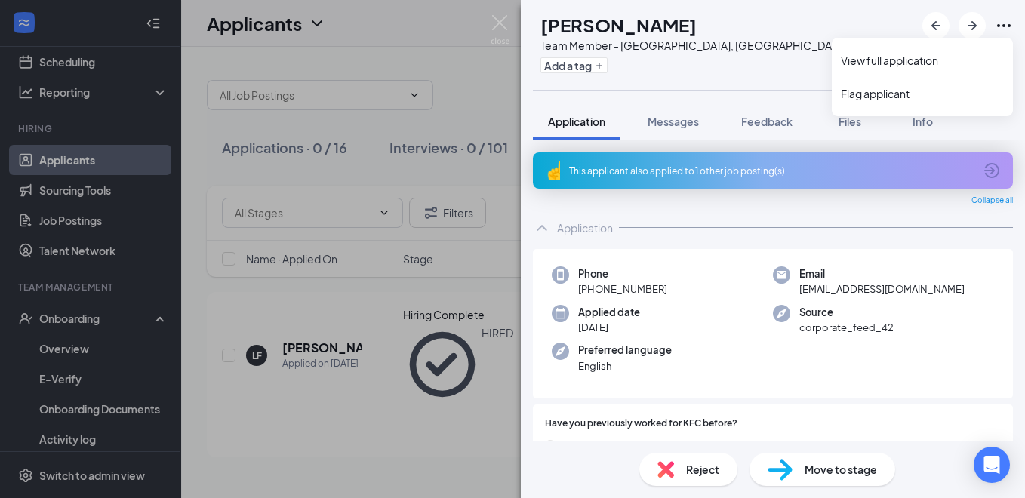
click at [1007, 23] on icon "Ellipses" at bounding box center [1004, 26] width 18 height 18
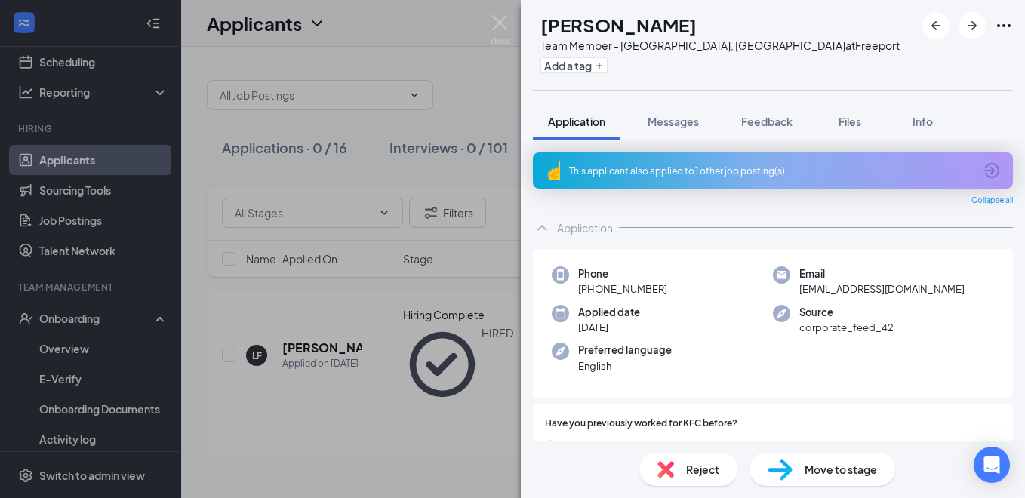
click at [482, 29] on div "LF Lauribeth Figueroa Team Member - Freeport, IL at Freeport Add a tag Applicat…" at bounding box center [512, 249] width 1025 height 498
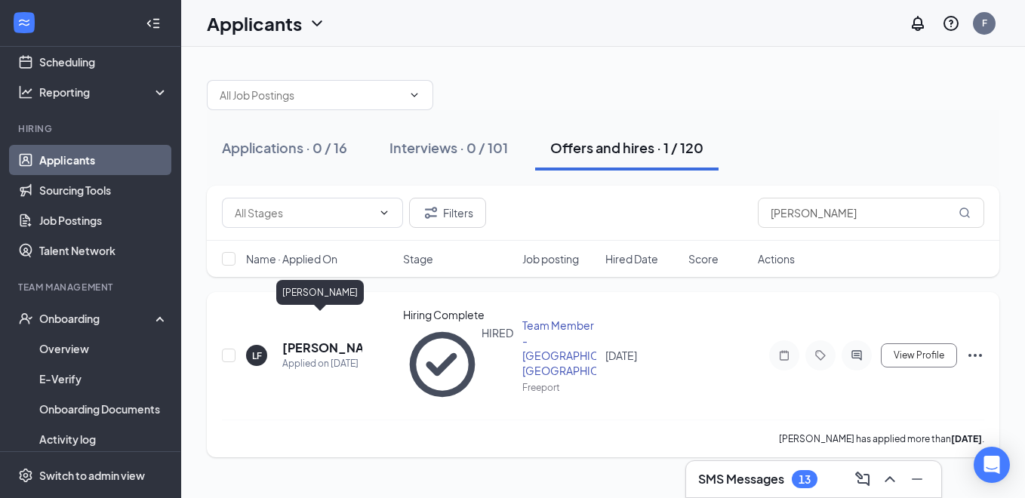
click at [319, 340] on h5 "Lauribeth Figueroa" at bounding box center [322, 348] width 80 height 17
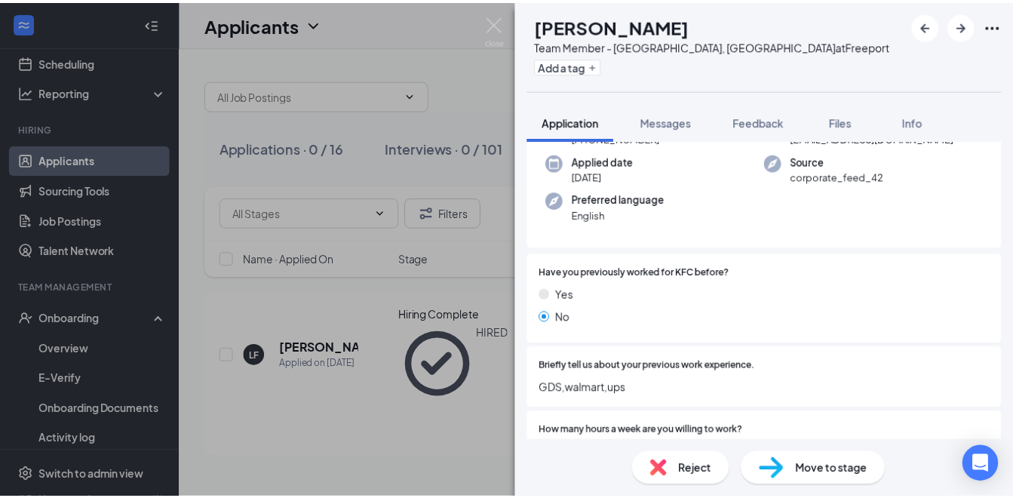
scroll to position [75, 0]
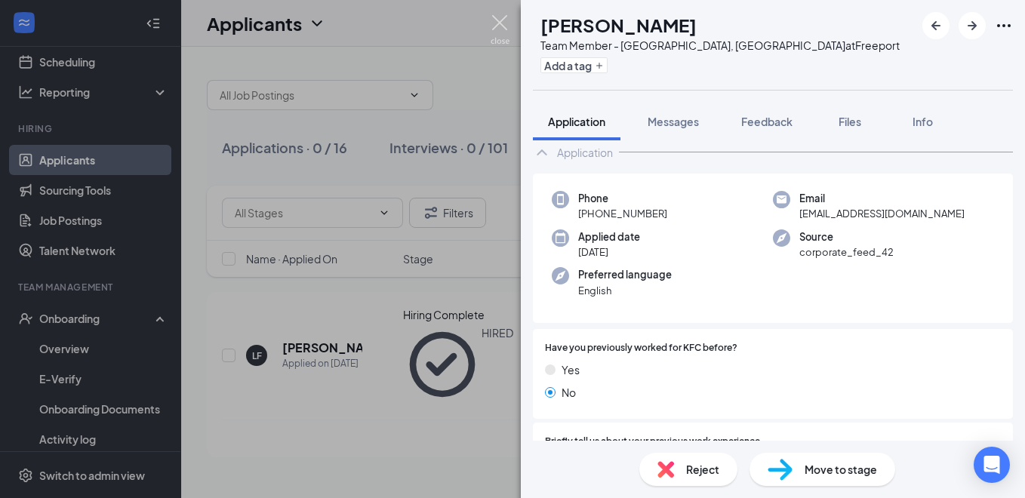
click at [501, 21] on img at bounding box center [500, 29] width 19 height 29
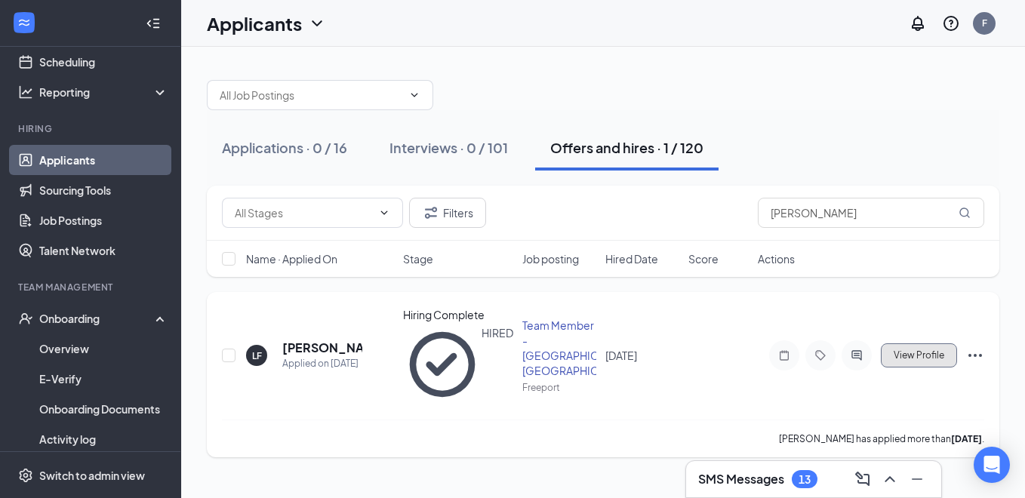
click at [913, 350] on span "View Profile" at bounding box center [919, 355] width 51 height 11
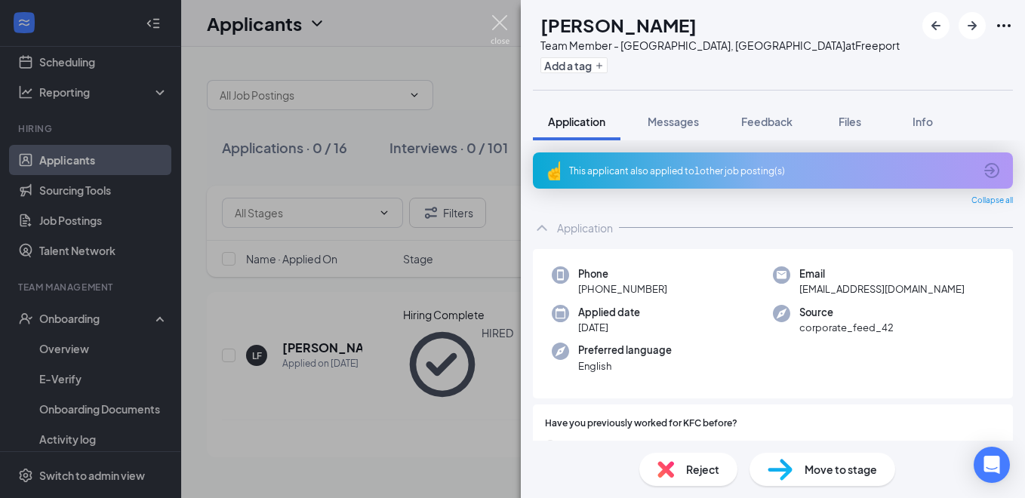
click at [497, 24] on img at bounding box center [500, 29] width 19 height 29
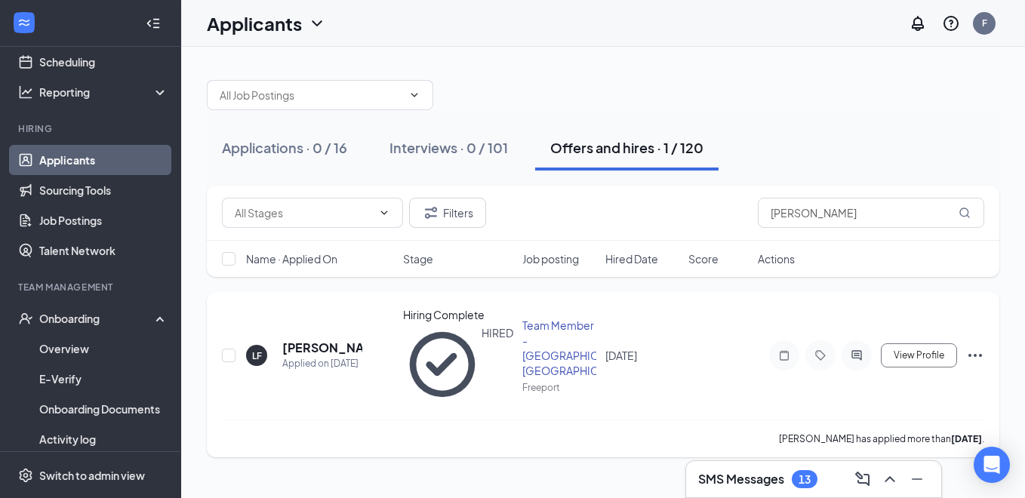
click at [976, 354] on icon "Ellipses" at bounding box center [975, 355] width 14 height 3
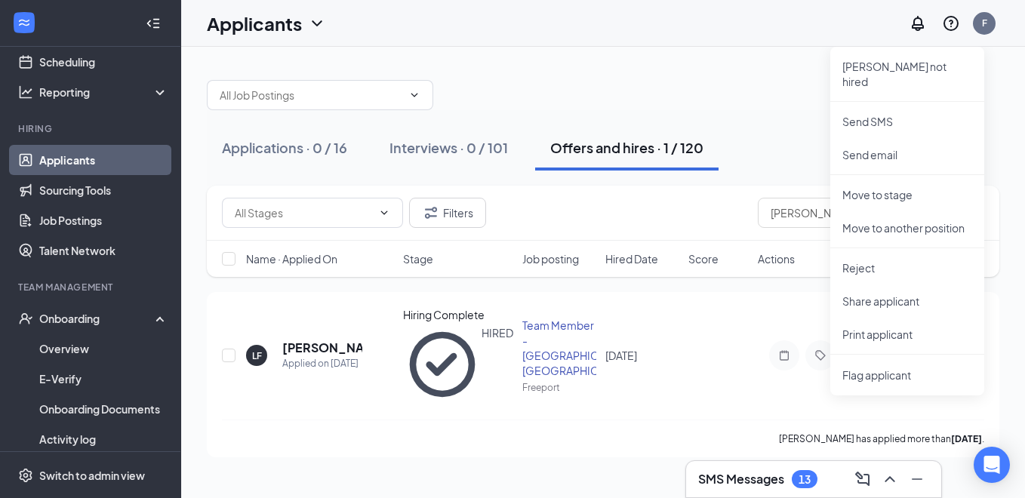
click at [595, 434] on div "Applications · 0 / 16 Interviews · 0 / 101 Offers and hires · 1 / 120 Filters L…" at bounding box center [603, 272] width 844 height 451
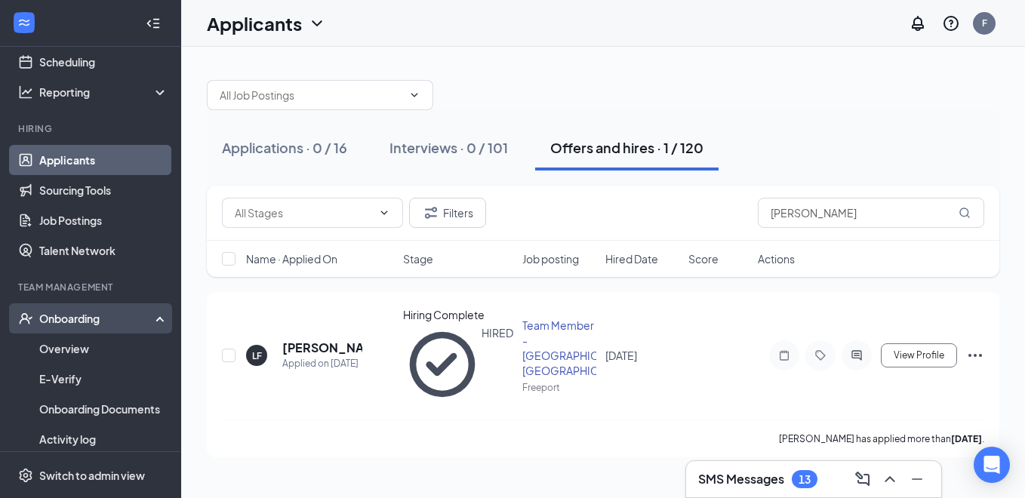
click at [103, 322] on div "Onboarding" at bounding box center [97, 318] width 116 height 15
click at [96, 321] on div "Onboarding" at bounding box center [97, 318] width 116 height 15
click at [77, 352] on link "Overview" at bounding box center [103, 349] width 129 height 30
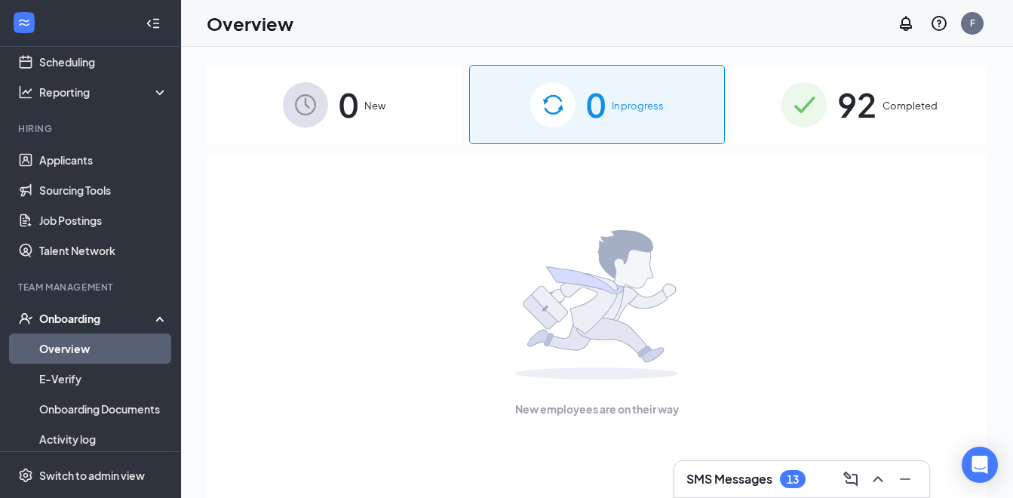
click at [342, 106] on span "0" at bounding box center [349, 104] width 20 height 52
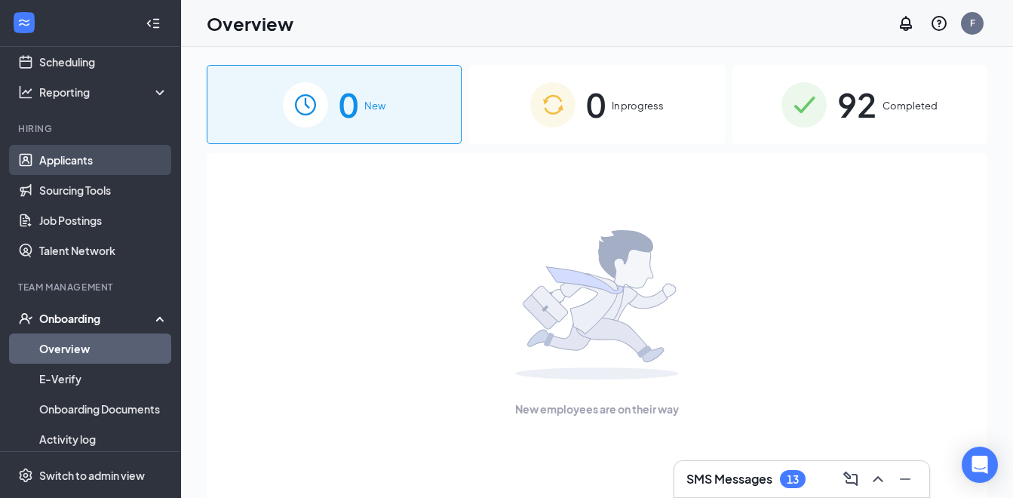
click at [90, 158] on link "Applicants" at bounding box center [103, 160] width 129 height 30
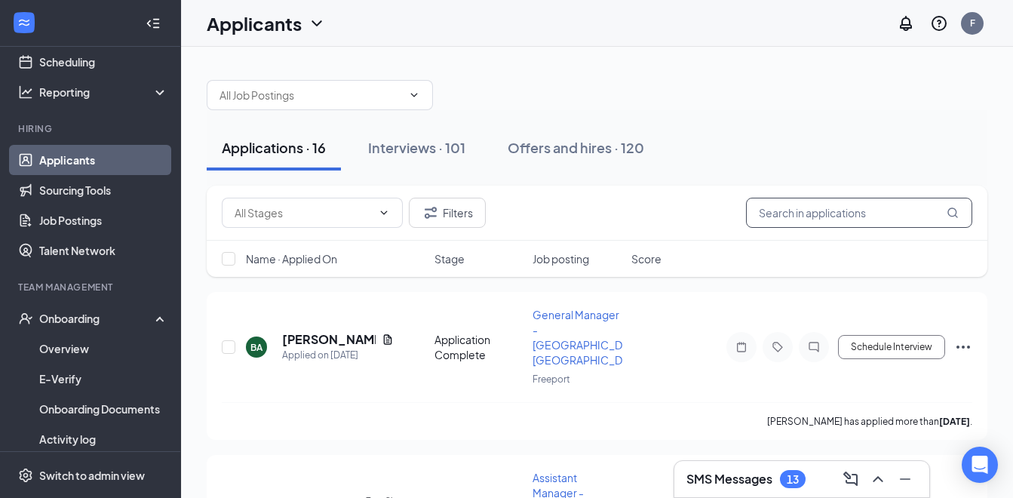
click at [890, 211] on input "text" at bounding box center [859, 213] width 226 height 30
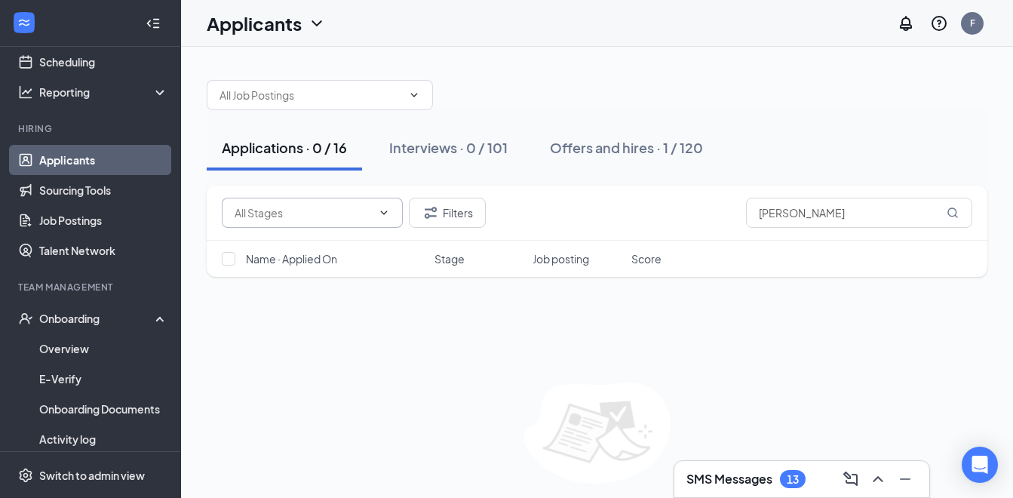
click at [383, 216] on icon "ChevronDown" at bounding box center [384, 213] width 12 height 12
click at [383, 214] on icon "ChevronDown" at bounding box center [384, 213] width 12 height 12
click at [373, 316] on div "Filters Lauribeth Name · Applied On Stage Job posting Score No applicants found…" at bounding box center [597, 357] width 781 height 343
click at [837, 211] on input "Lauribeth" at bounding box center [859, 213] width 226 height 30
type input "L"
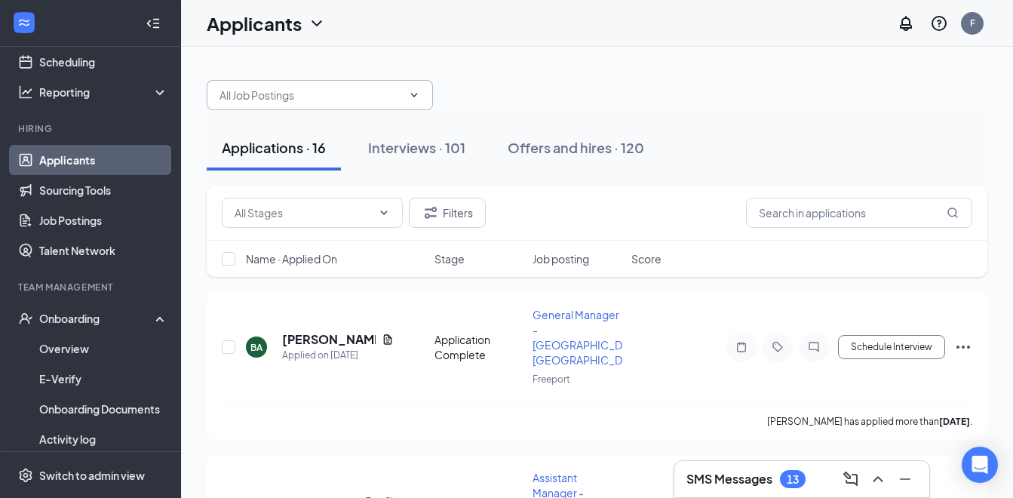
click at [406, 90] on span at bounding box center [412, 95] width 15 height 12
click at [414, 146] on div "Interviews · 101" at bounding box center [416, 147] width 97 height 19
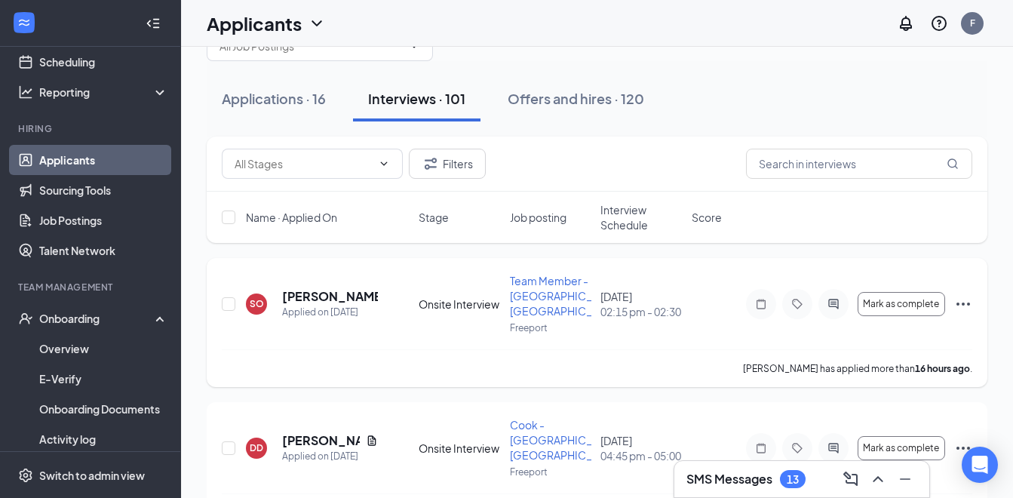
scroll to position [75, 0]
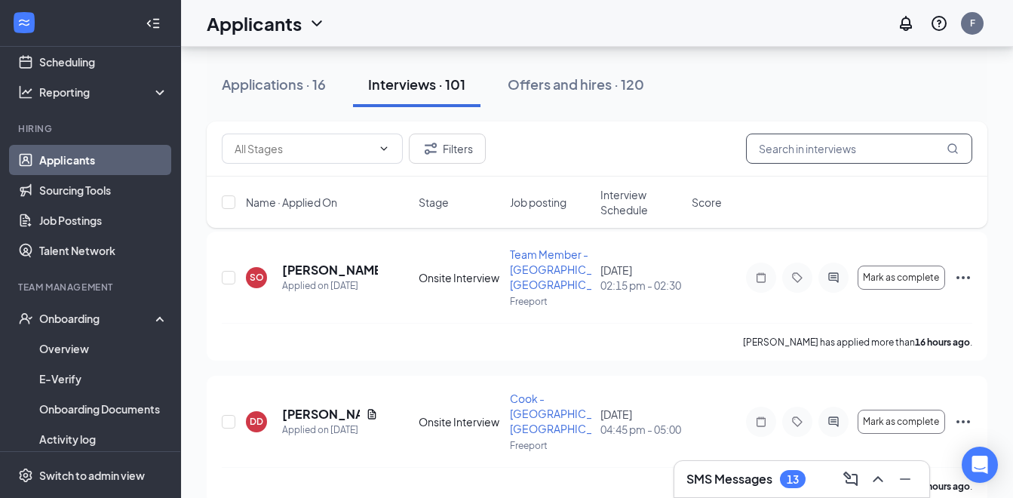
click at [822, 147] on input "text" at bounding box center [859, 149] width 226 height 30
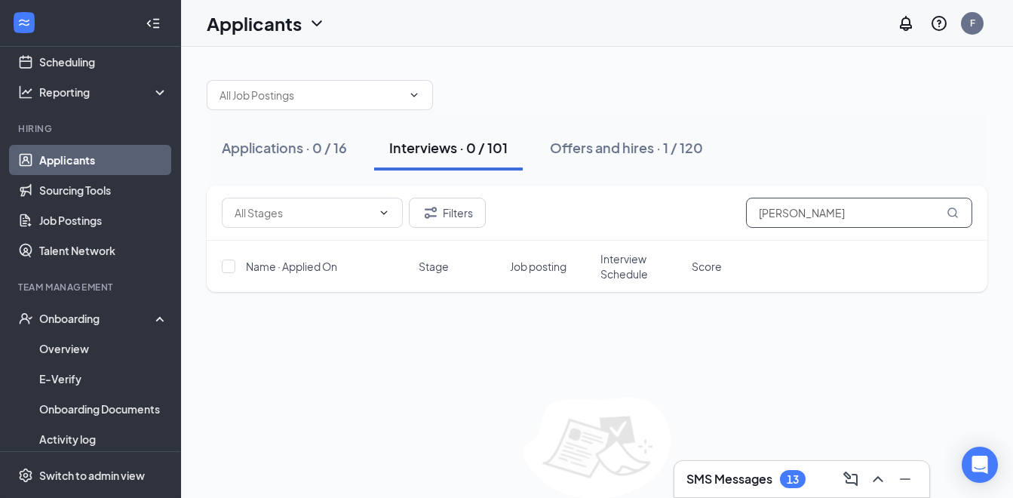
type input "Lauribeth Figueroa"
click at [608, 147] on div "Offers and hires · 1 / 120" at bounding box center [626, 147] width 153 height 19
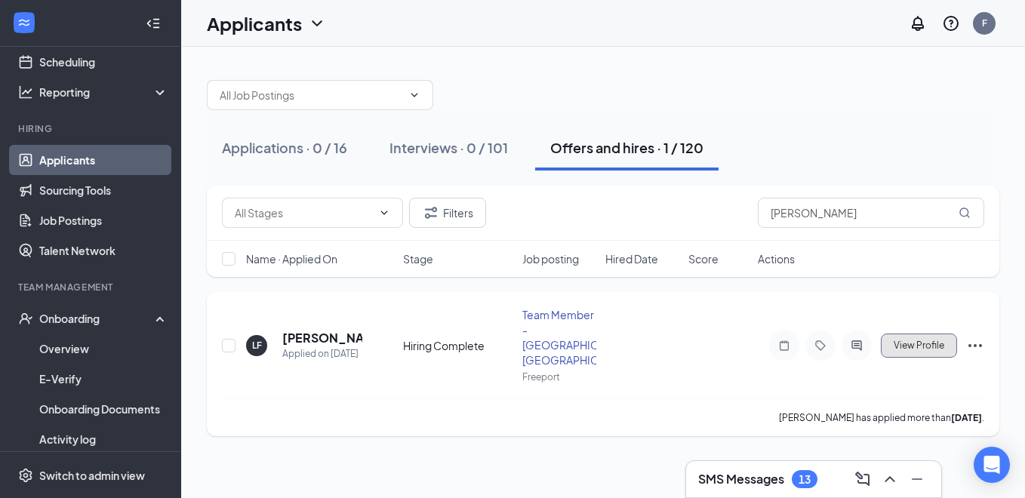
click at [920, 340] on span "View Profile" at bounding box center [919, 345] width 51 height 11
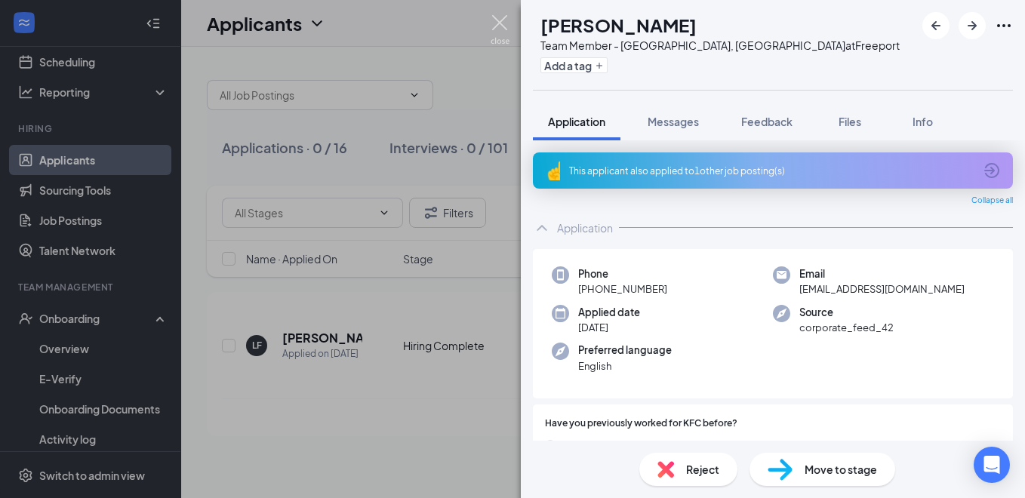
click at [498, 21] on img at bounding box center [500, 29] width 19 height 29
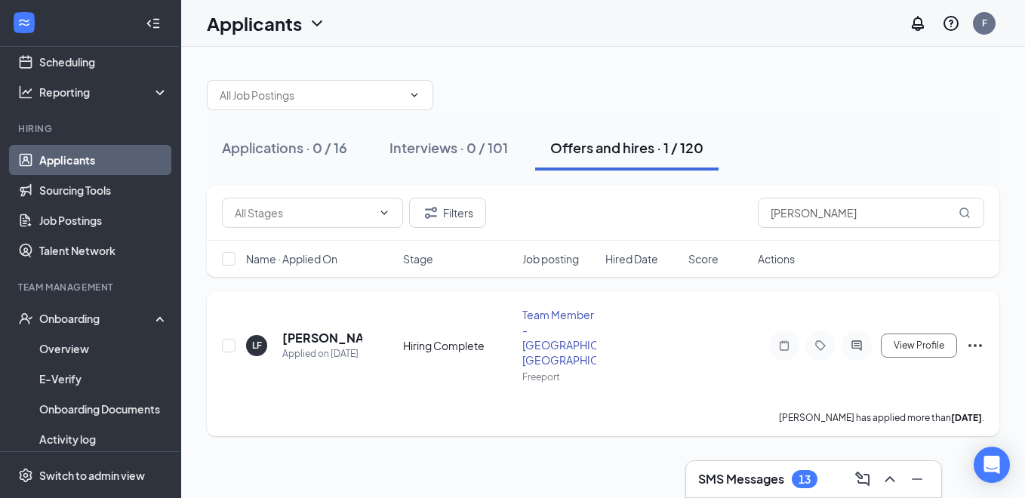
click at [974, 337] on icon "Ellipses" at bounding box center [975, 346] width 18 height 18
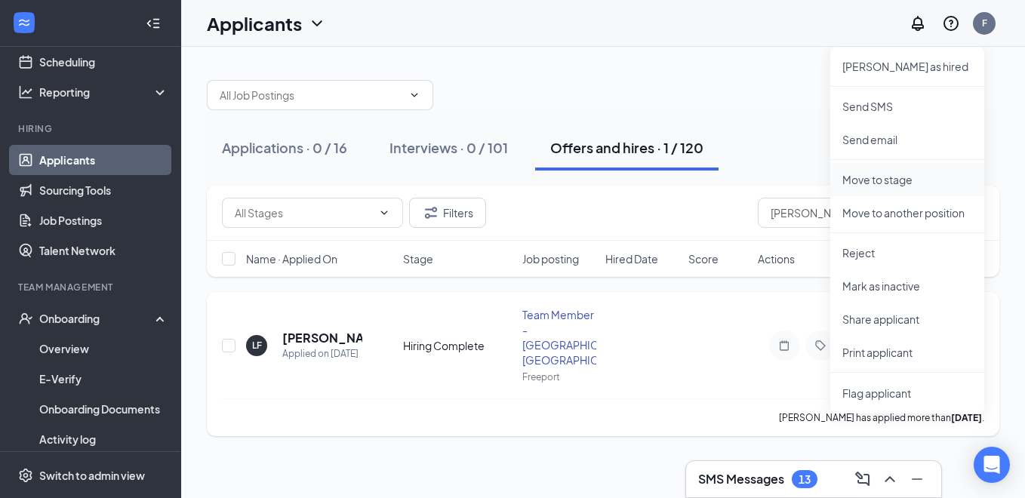
click at [876, 179] on p "Move to stage" at bounding box center [907, 179] width 130 height 15
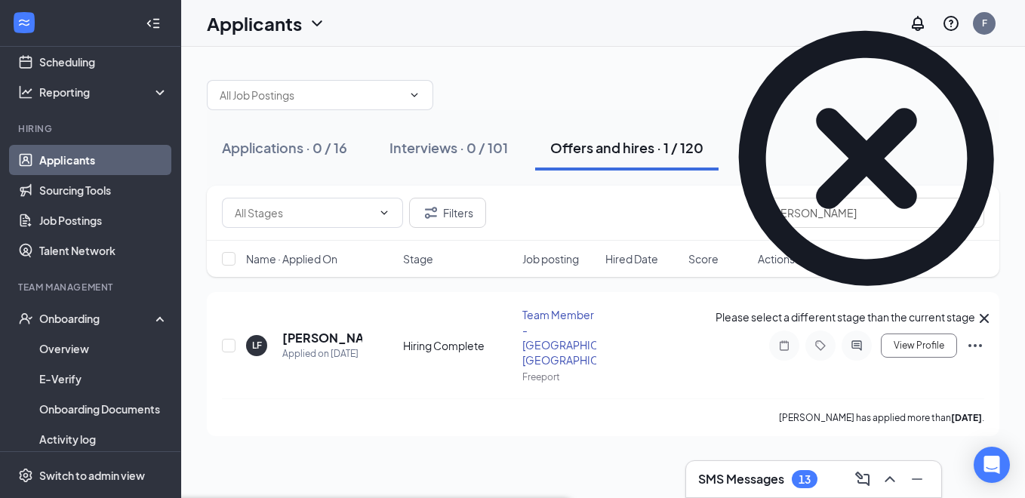
click at [993, 309] on icon "Cross" at bounding box center [984, 318] width 18 height 18
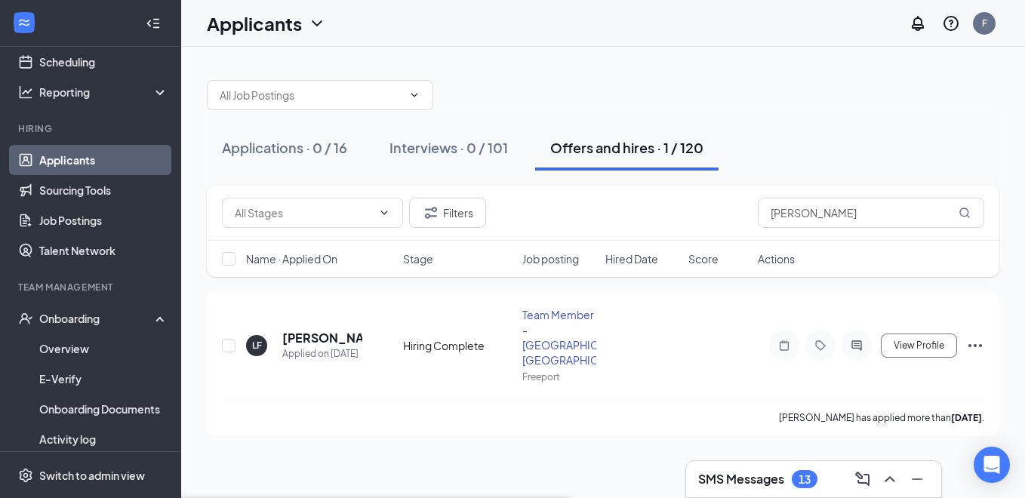
click at [980, 344] on icon "Ellipses" at bounding box center [975, 345] width 14 height 3
click at [764, 76] on div at bounding box center [603, 87] width 792 height 45
click at [263, 146] on div "Applications · 0 / 16" at bounding box center [284, 147] width 125 height 19
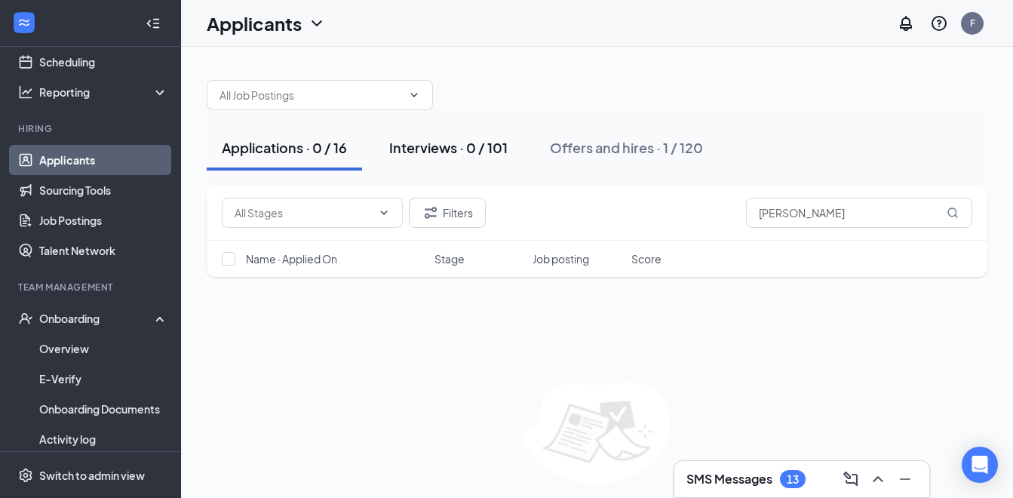
click at [445, 147] on div "Interviews · 0 / 101" at bounding box center [448, 147] width 118 height 19
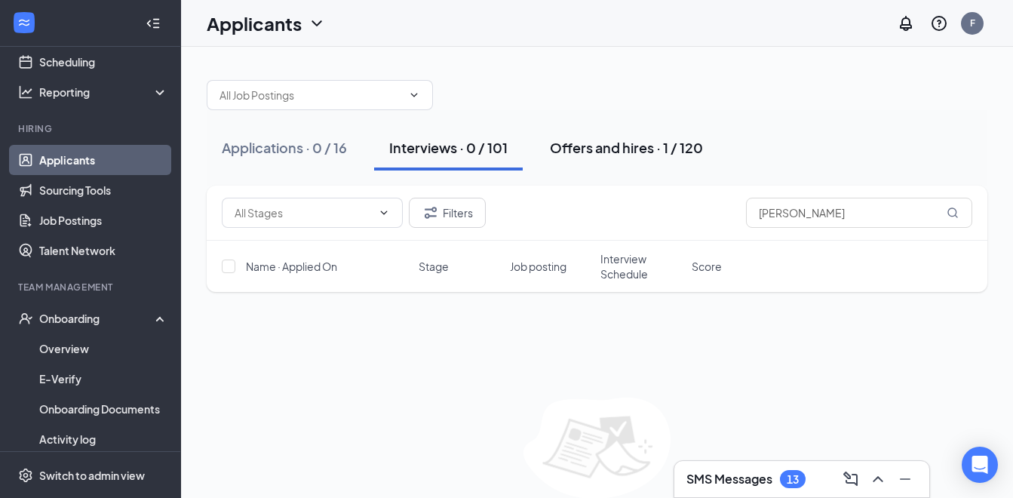
click at [593, 152] on div "Offers and hires · 1 / 120" at bounding box center [626, 147] width 153 height 19
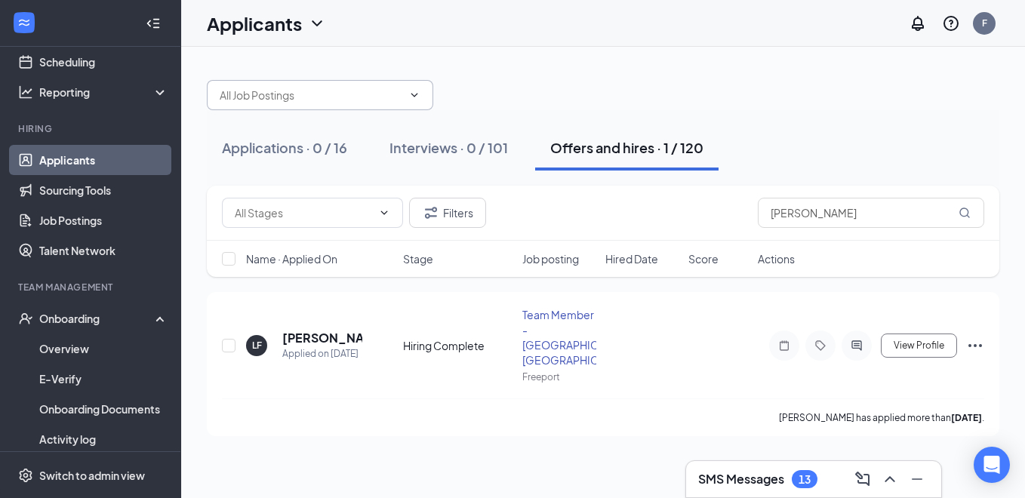
click at [418, 94] on icon "ChevronDown" at bounding box center [414, 95] width 12 height 12
click at [228, 339] on input "checkbox" at bounding box center [229, 346] width 14 height 14
checkbox input "true"
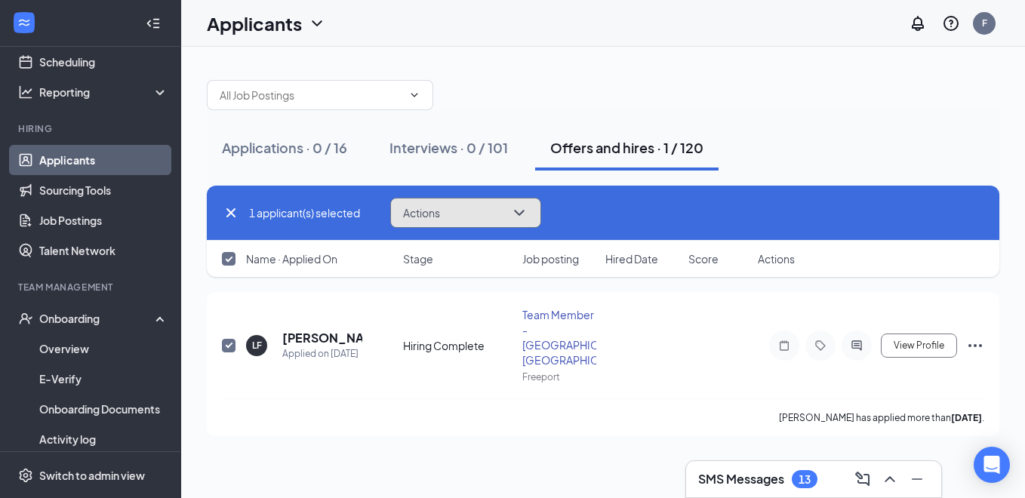
click at [528, 213] on icon "ChevronDown" at bounding box center [519, 213] width 18 height 18
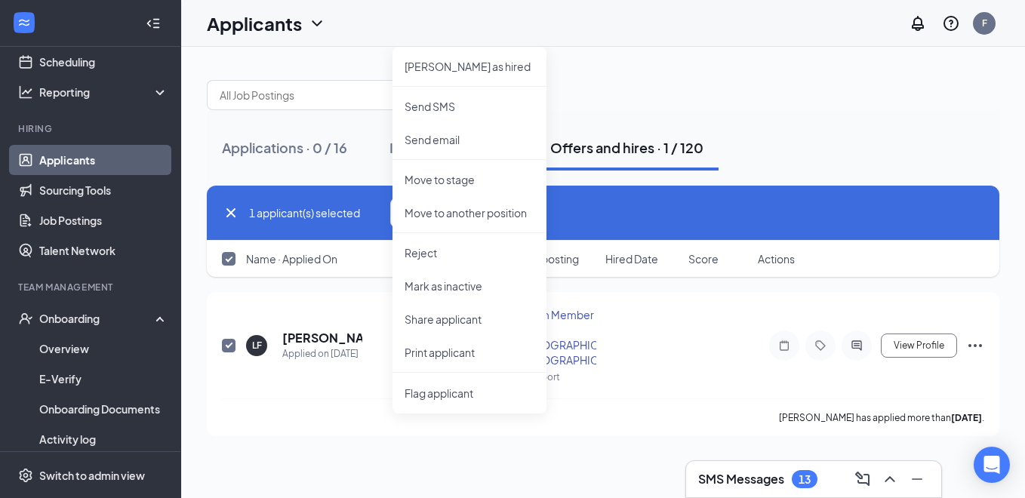
click at [745, 131] on div "Applications · 0 / 16 Interviews · 0 / 101 Offers and hires · 1 / 120" at bounding box center [603, 147] width 792 height 45
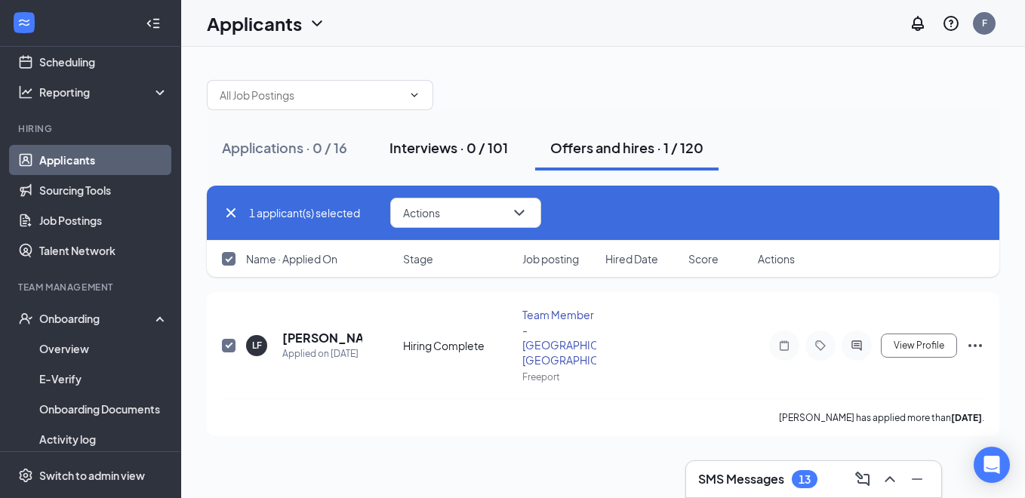
click at [463, 147] on div "Interviews · 0 / 101" at bounding box center [448, 147] width 118 height 19
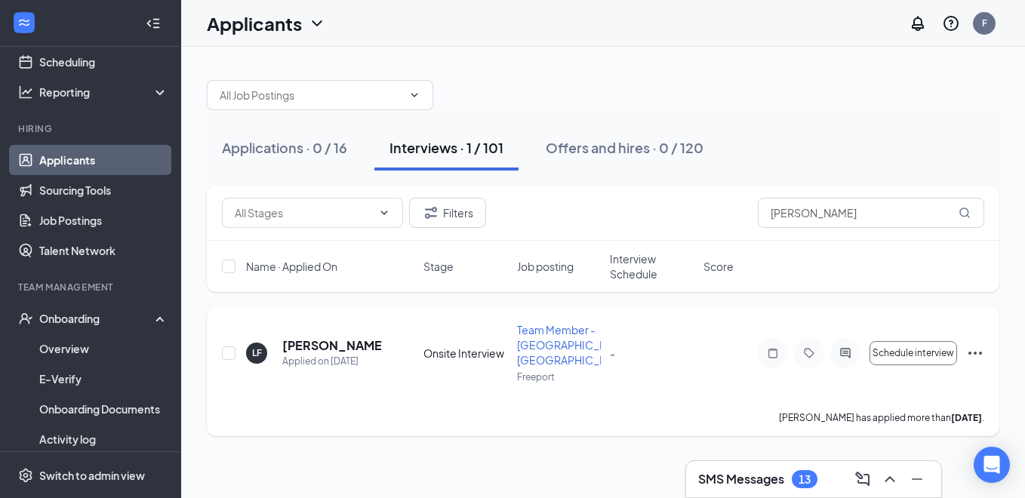
click at [970, 352] on icon "Ellipses" at bounding box center [975, 353] width 14 height 3
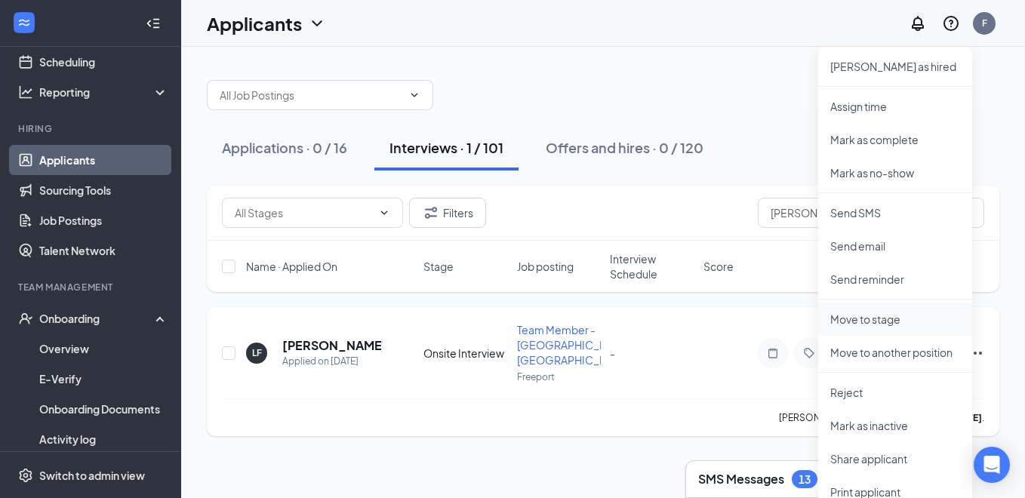
click at [851, 317] on p "Move to stage" at bounding box center [895, 319] width 130 height 15
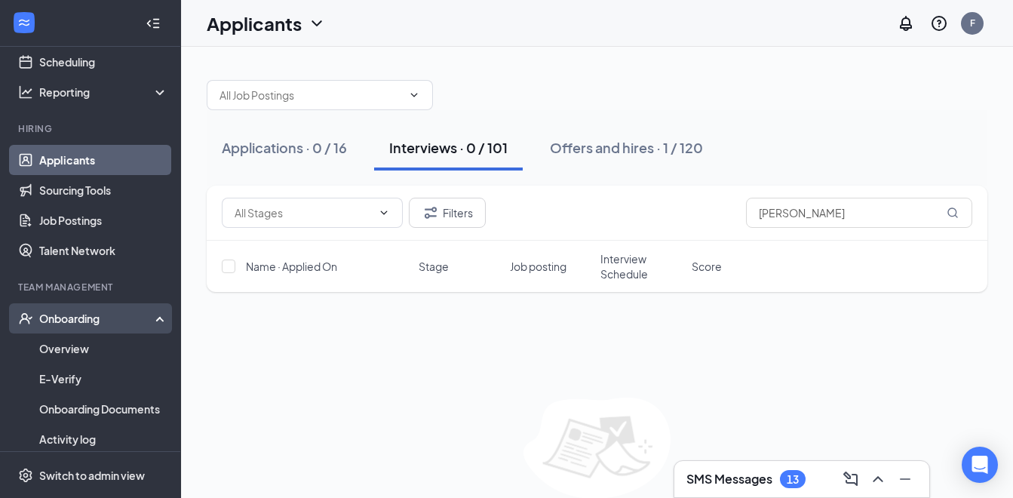
click at [65, 318] on div "Onboarding" at bounding box center [97, 318] width 116 height 15
click at [81, 310] on div "Onboarding" at bounding box center [90, 318] width 181 height 30
click at [72, 352] on link "Overview" at bounding box center [103, 349] width 129 height 30
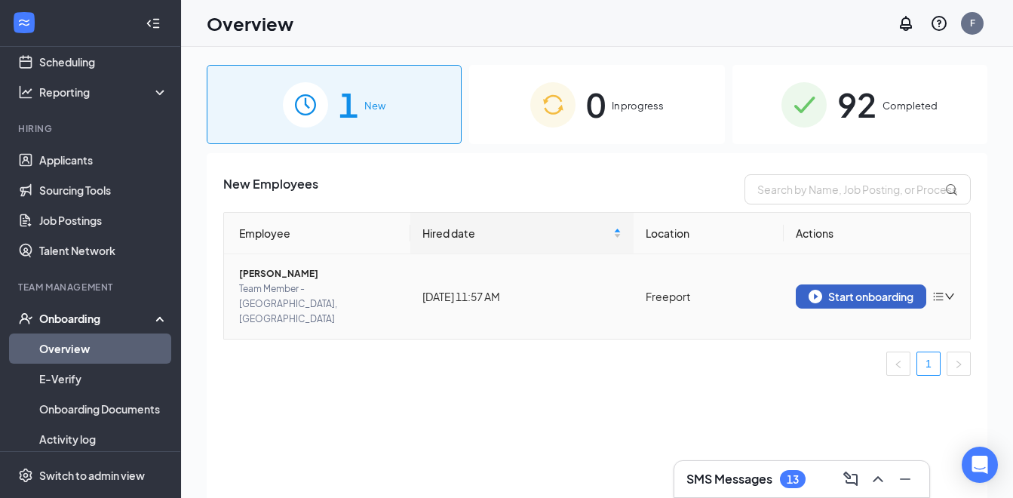
click at [848, 290] on div "Start onboarding" at bounding box center [861, 297] width 105 height 14
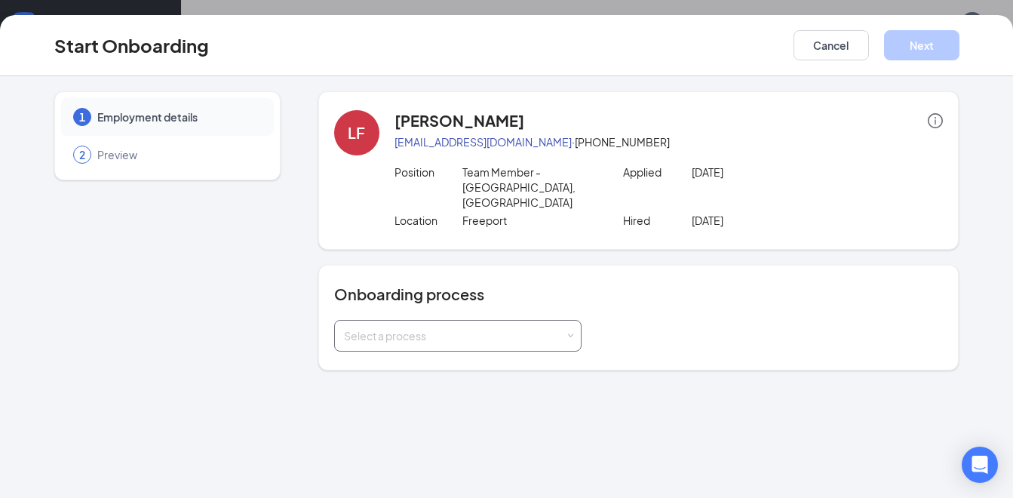
click at [571, 333] on span at bounding box center [570, 336] width 7 height 7
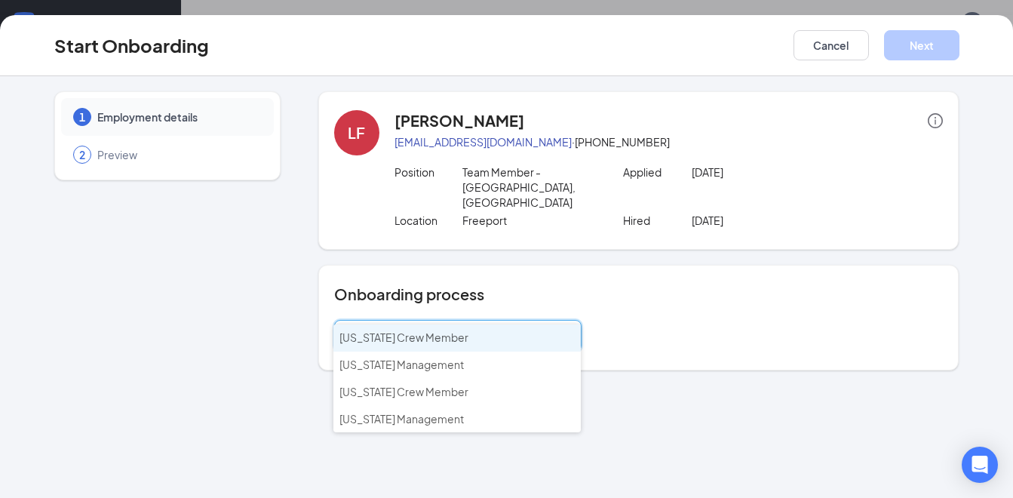
click at [417, 339] on span "[US_STATE] Crew Member" at bounding box center [404, 338] width 129 height 14
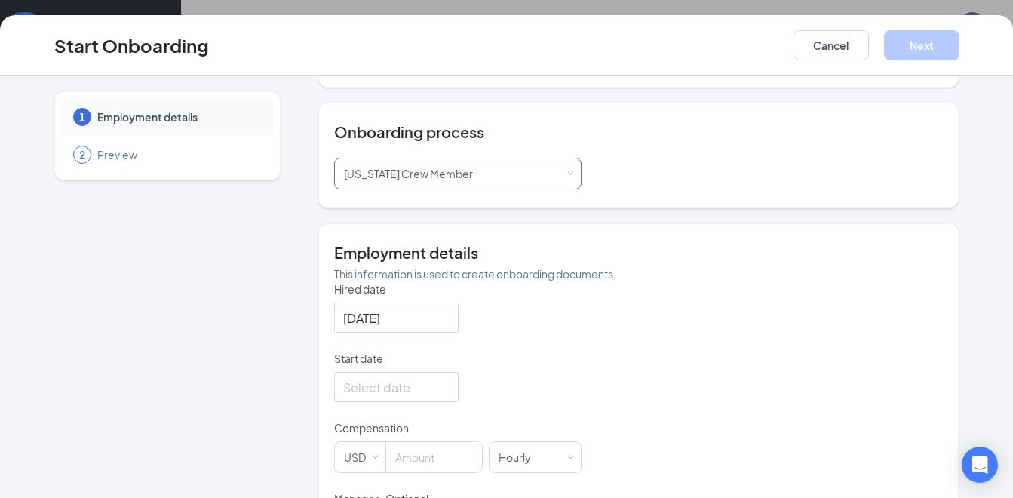
scroll to position [226, 0]
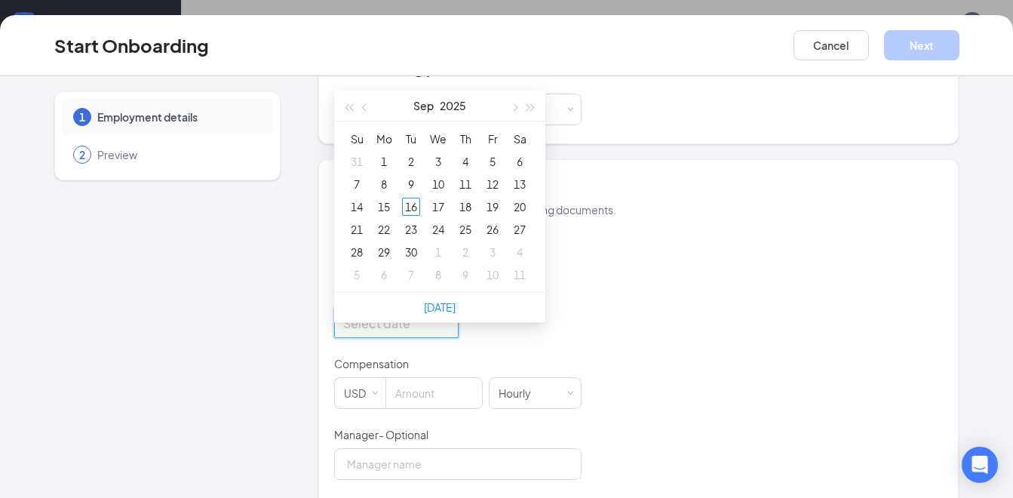
click at [414, 314] on input "Start date" at bounding box center [394, 323] width 103 height 19
type input "Sep 19, 2025"
click at [488, 198] on div "19" at bounding box center [493, 207] width 18 height 18
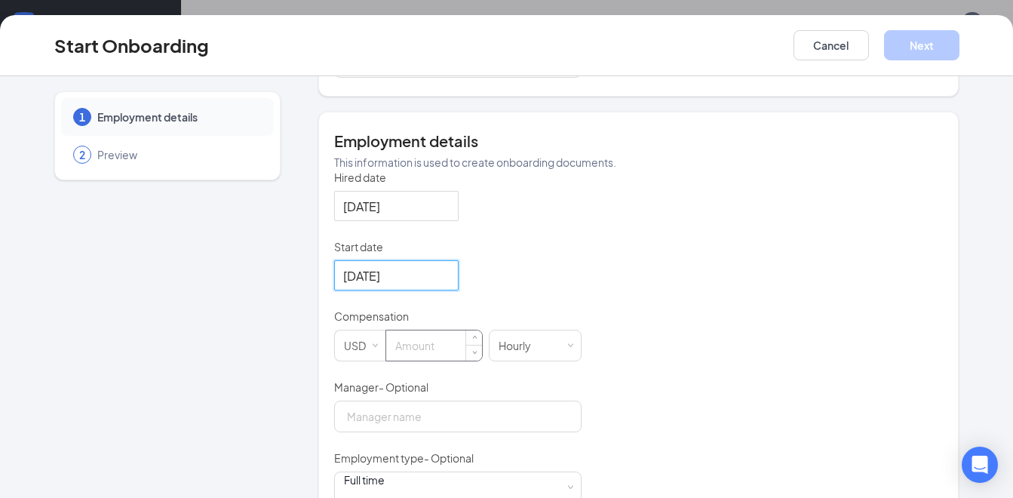
scroll to position [300, 0]
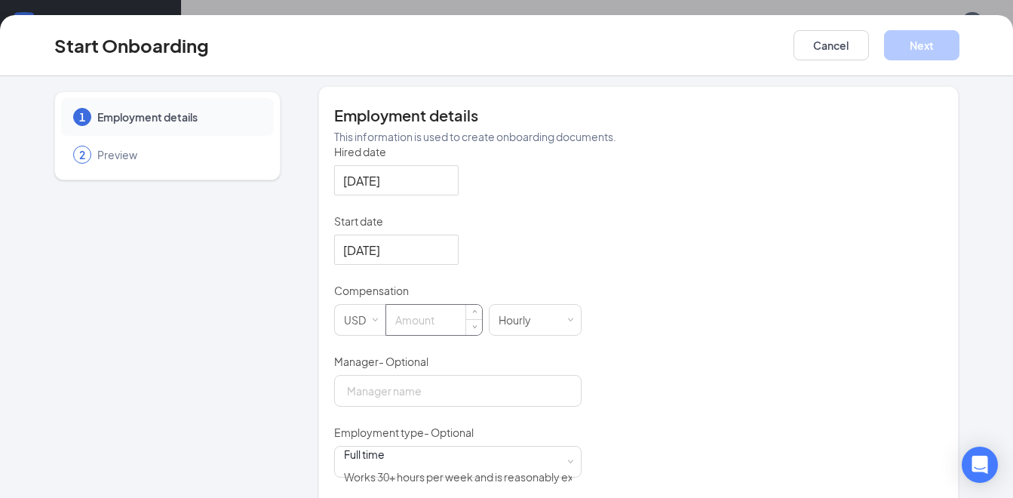
click at [440, 309] on input at bounding box center [434, 320] width 96 height 30
type input "15"
click at [460, 376] on input "Manager - Optional" at bounding box center [458, 391] width 248 height 32
type input "michael"
click at [570, 446] on div "Full time Works 30+ hours per week and is reasonably expected to work" at bounding box center [458, 462] width 248 height 32
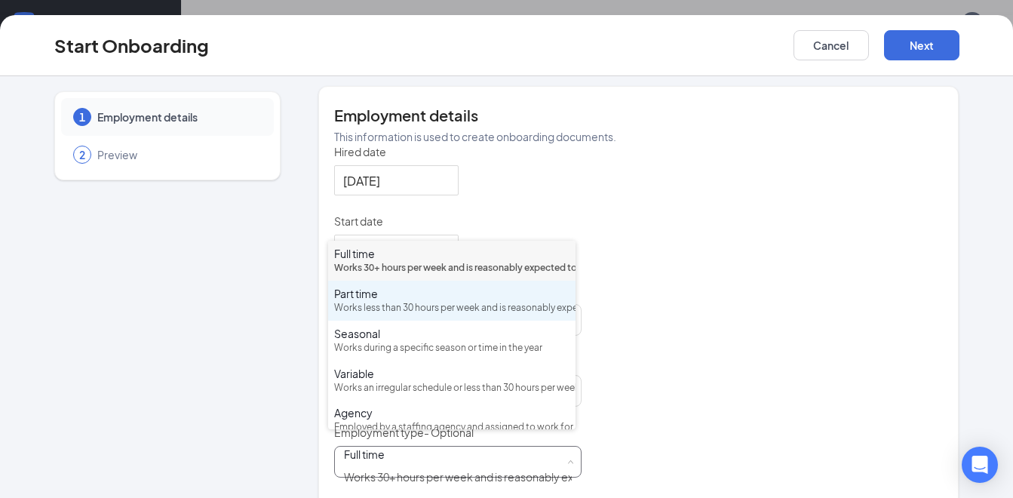
click at [367, 315] on div "Part time Works less than 30 hours per week and is reasonably expected to work" at bounding box center [451, 300] width 235 height 29
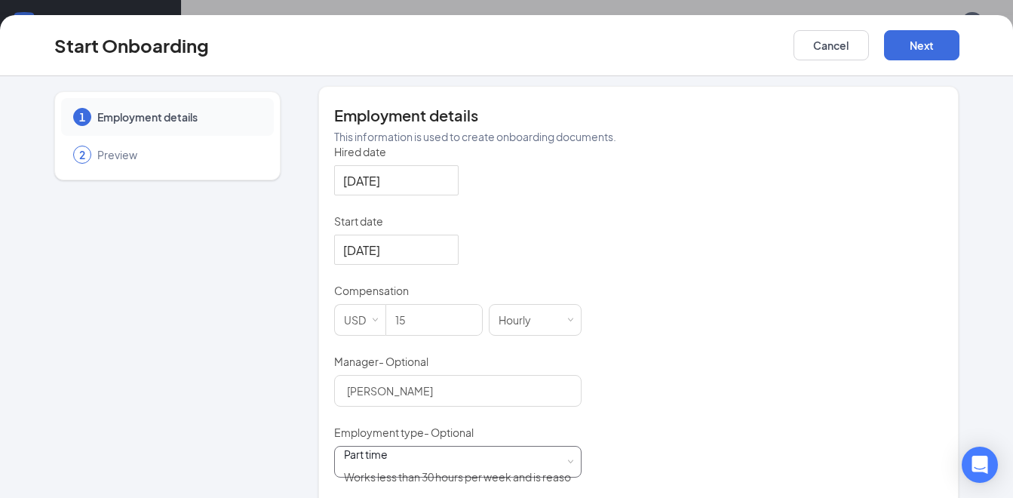
scroll to position [68, 0]
click at [905, 49] on button "Next" at bounding box center [921, 45] width 75 height 30
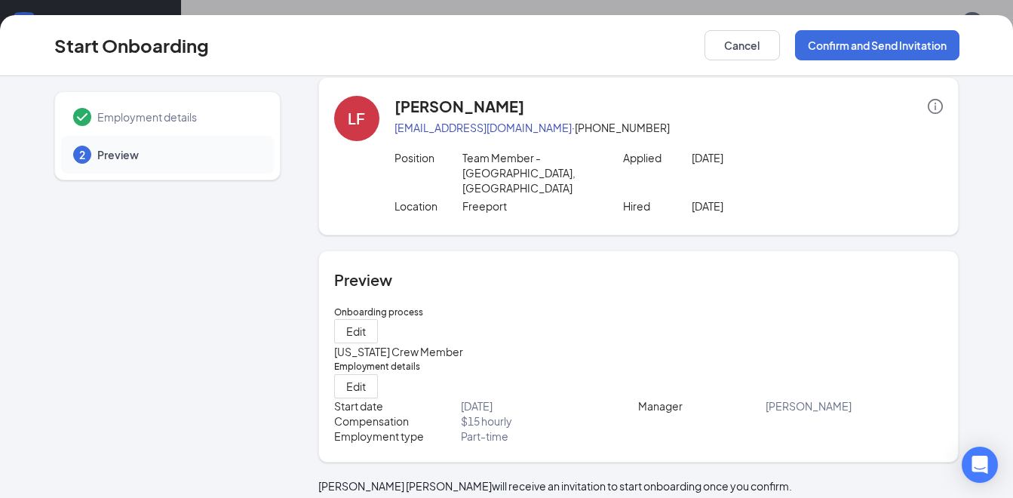
scroll to position [19, 0]
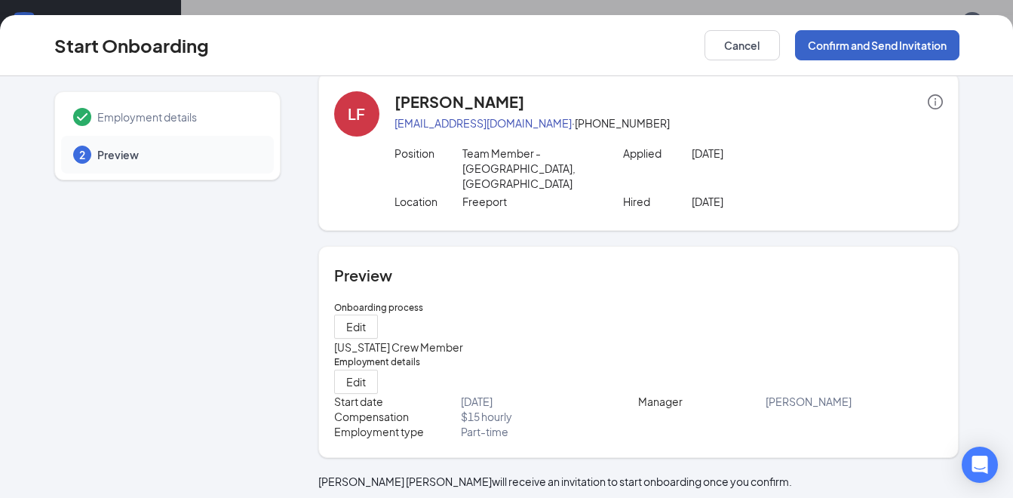
click at [855, 39] on button "Confirm and Send Invitation" at bounding box center [877, 45] width 165 height 30
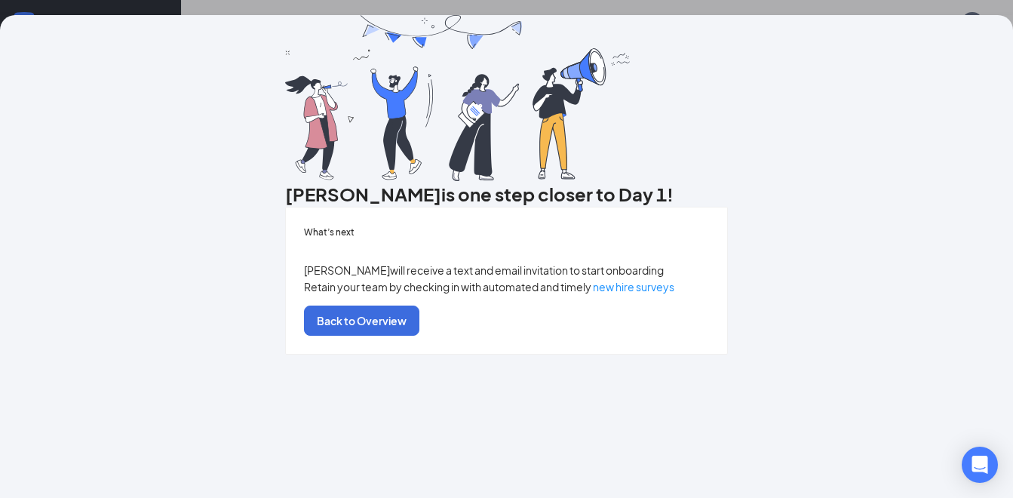
scroll to position [101, 0]
click at [420, 336] on button "Back to Overview" at bounding box center [361, 321] width 115 height 30
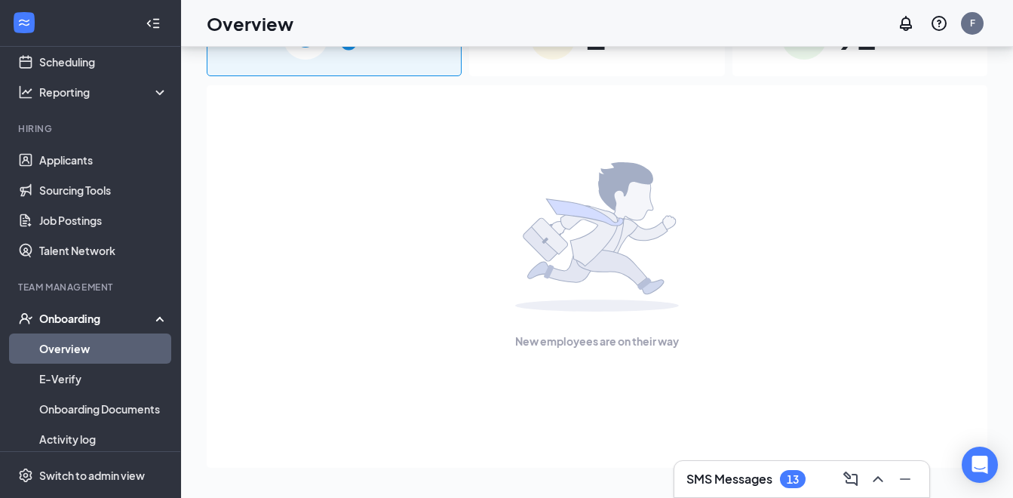
scroll to position [0, 0]
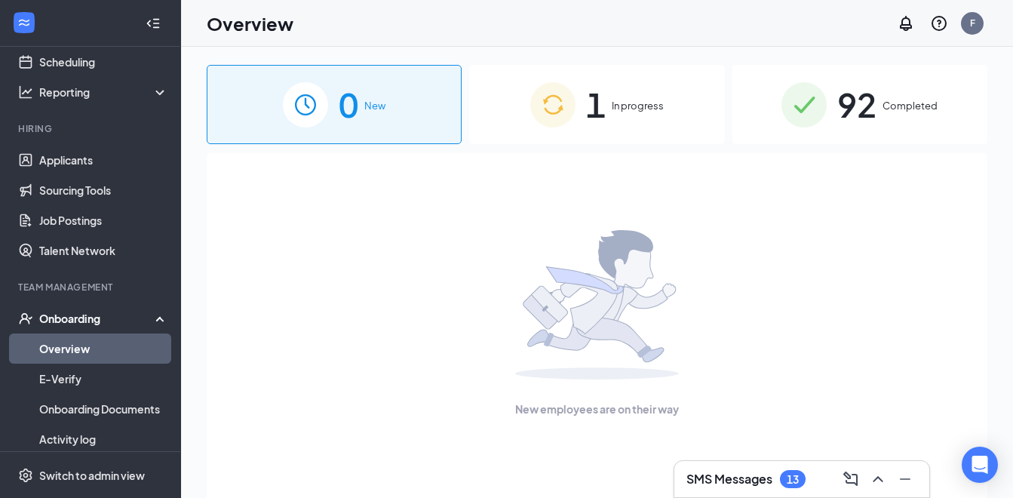
click at [610, 108] on div "1 In progress" at bounding box center [596, 104] width 255 height 79
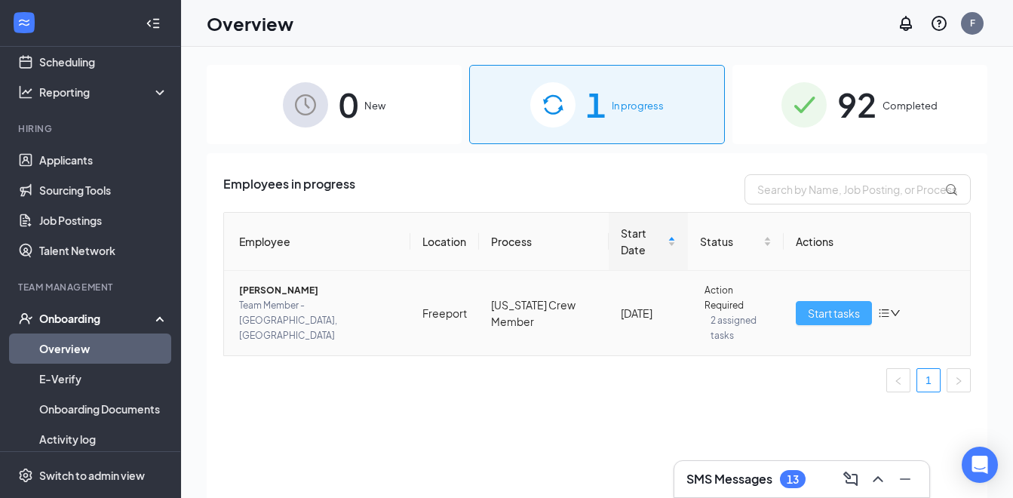
click at [827, 310] on span "Start tasks" at bounding box center [834, 313] width 52 height 17
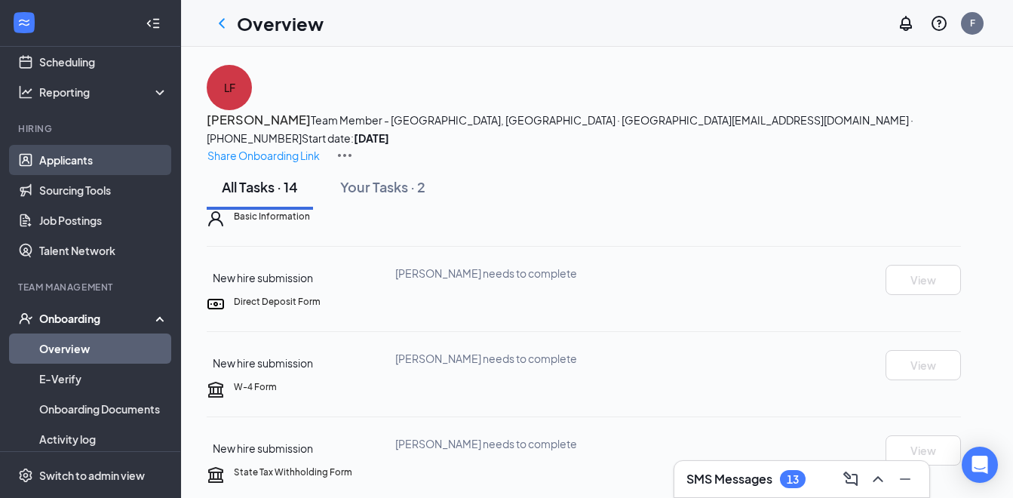
click at [78, 155] on link "Applicants" at bounding box center [103, 160] width 129 height 30
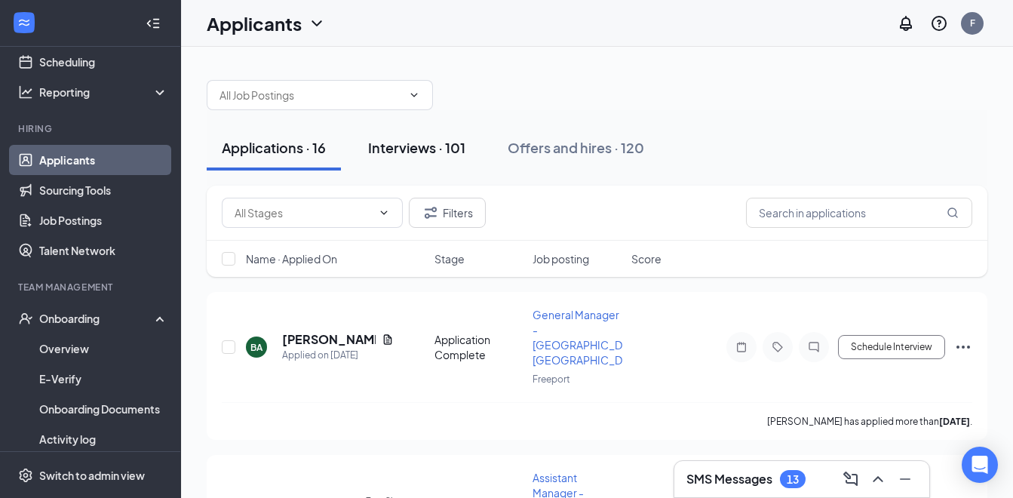
click at [410, 145] on div "Interviews · 101" at bounding box center [416, 147] width 97 height 19
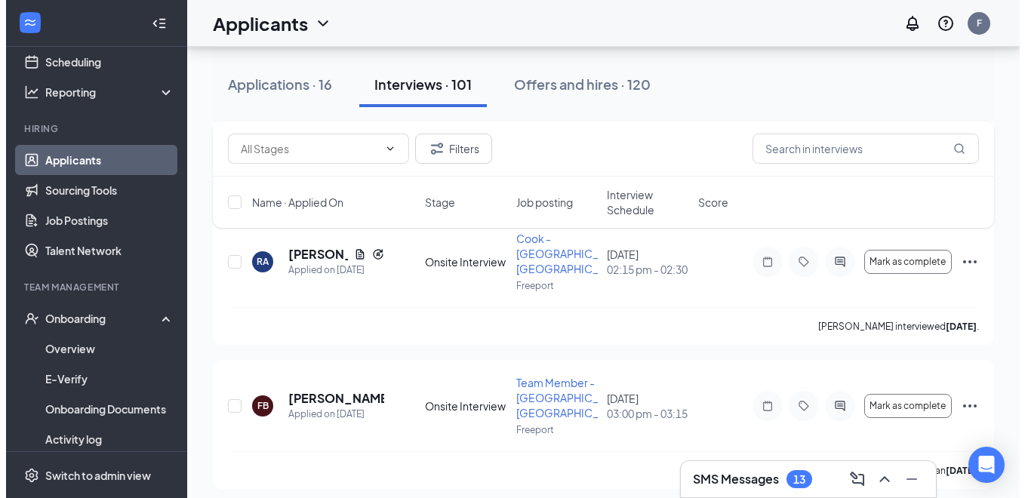
scroll to position [2113, 0]
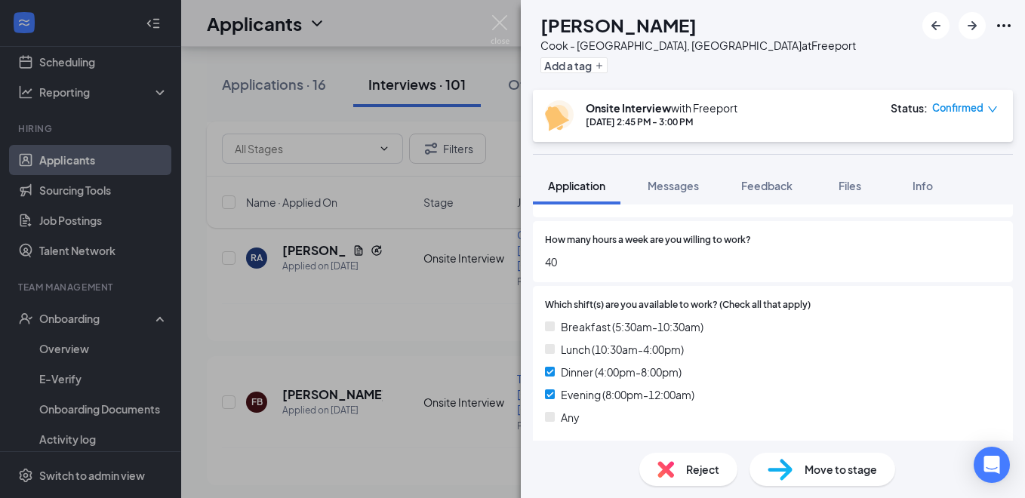
scroll to position [302, 0]
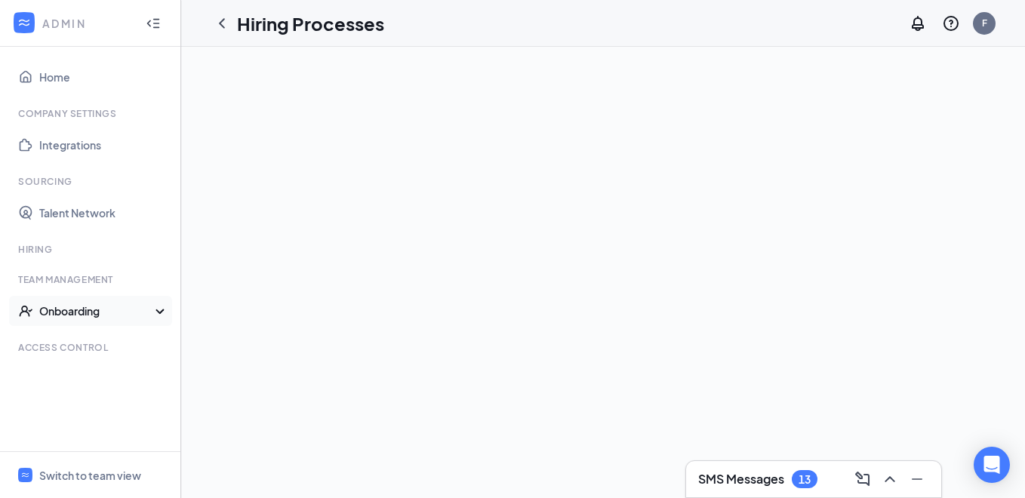
click at [88, 308] on div "Onboarding" at bounding box center [97, 310] width 116 height 15
click at [101, 340] on link "Onboarding Processes" at bounding box center [103, 341] width 129 height 30
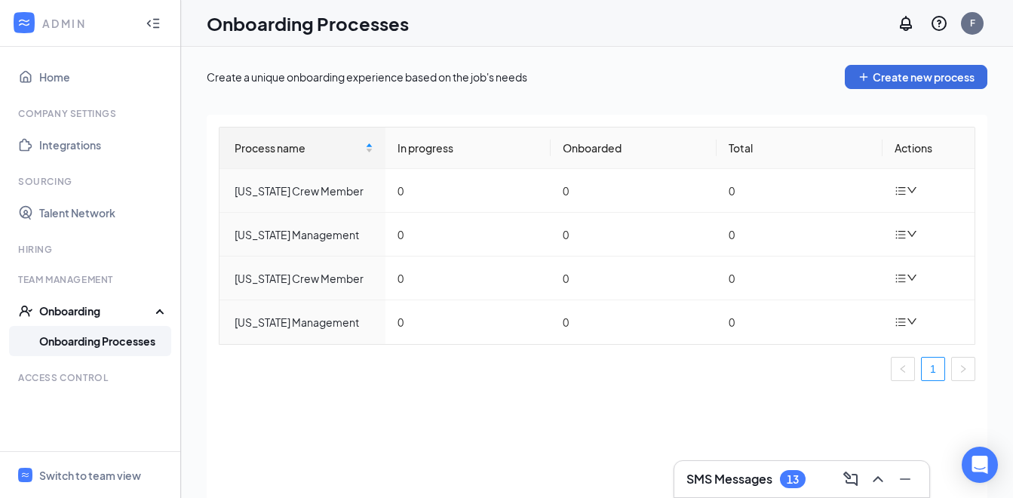
click at [161, 309] on icon at bounding box center [163, 309] width 12 height 0
